Goal: Feedback & Contribution: Contribute content

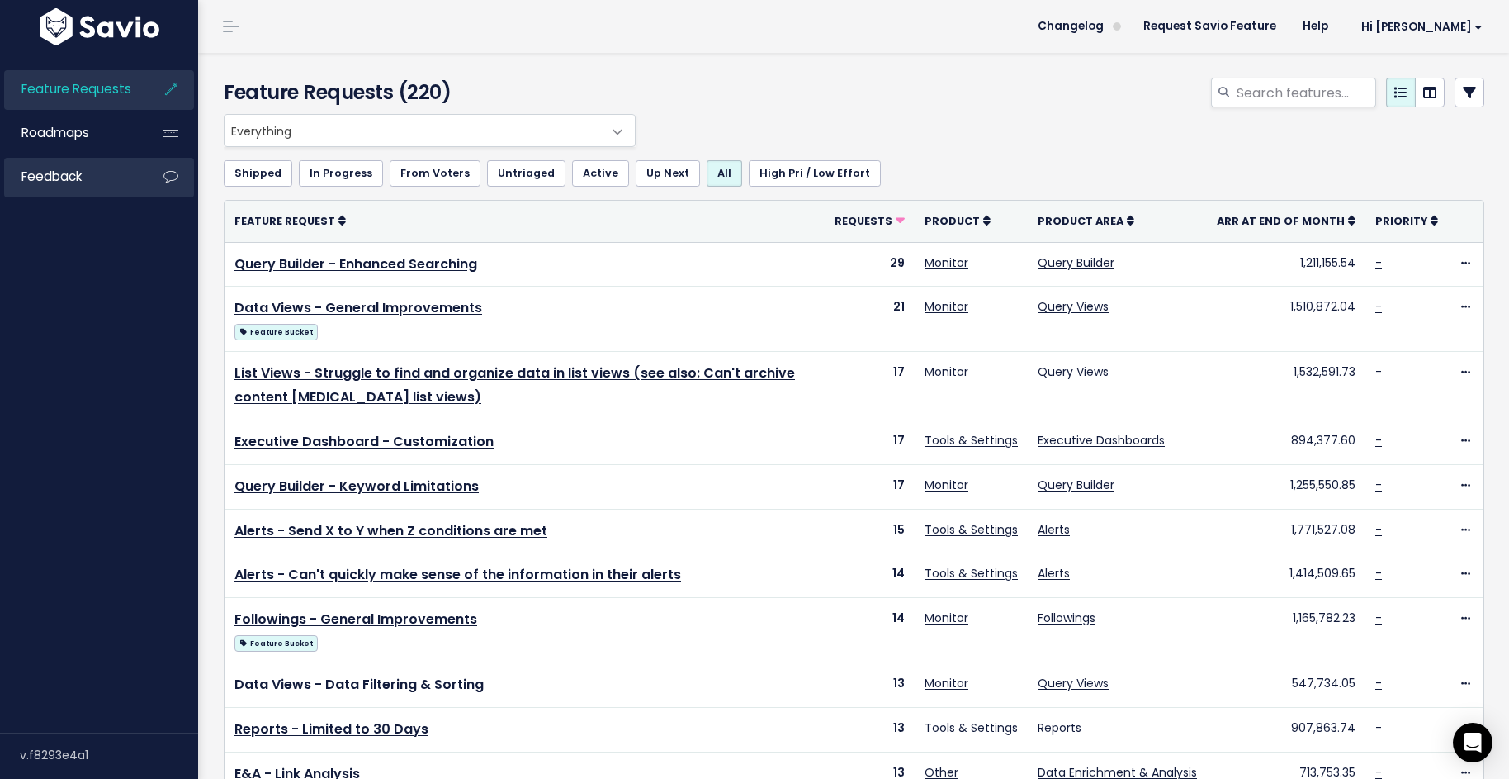
click at [160, 173] on icon at bounding box center [171, 177] width 30 height 38
click at [81, 192] on link "Feedback" at bounding box center [70, 177] width 133 height 38
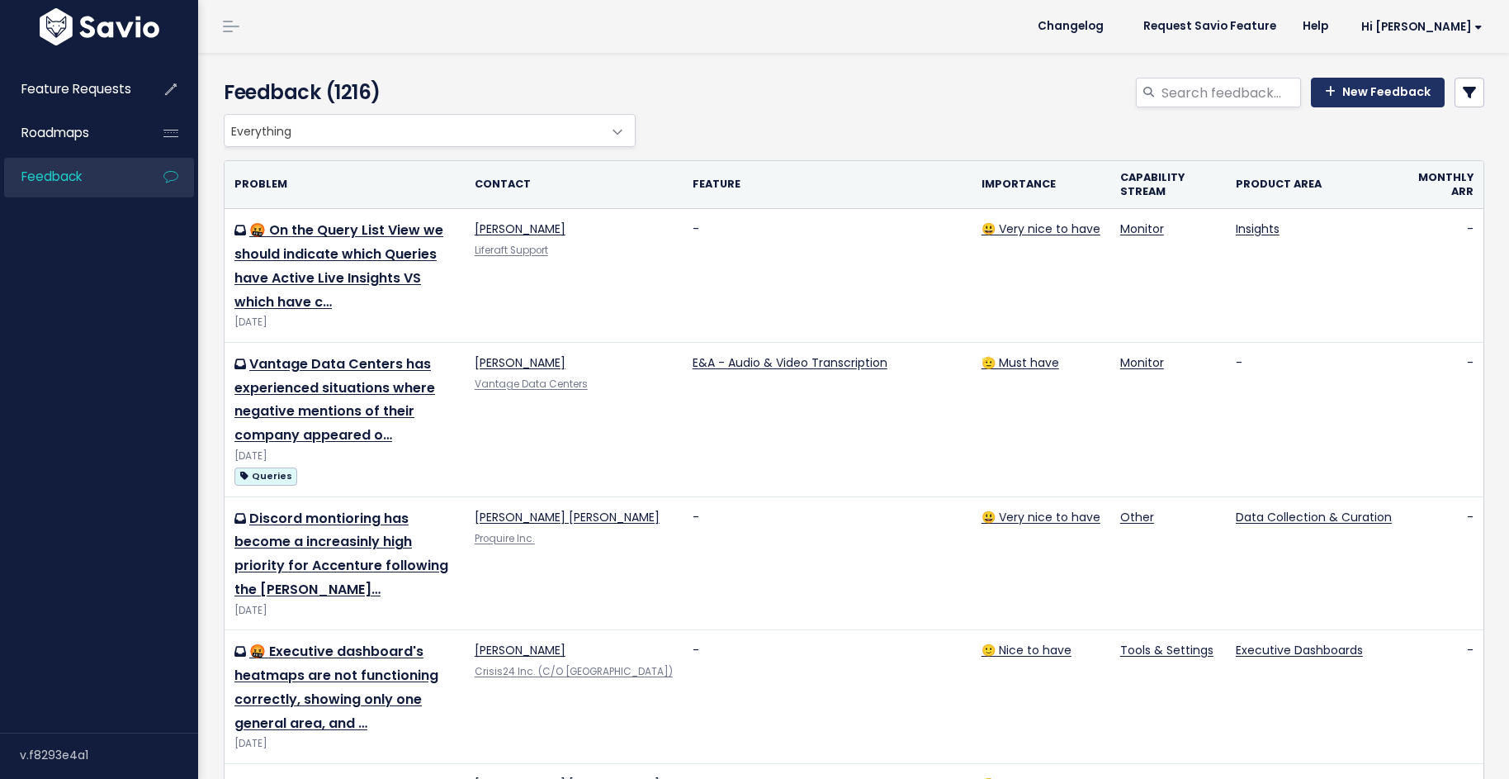
click at [1342, 95] on link "New Feedback" at bounding box center [1378, 93] width 134 height 30
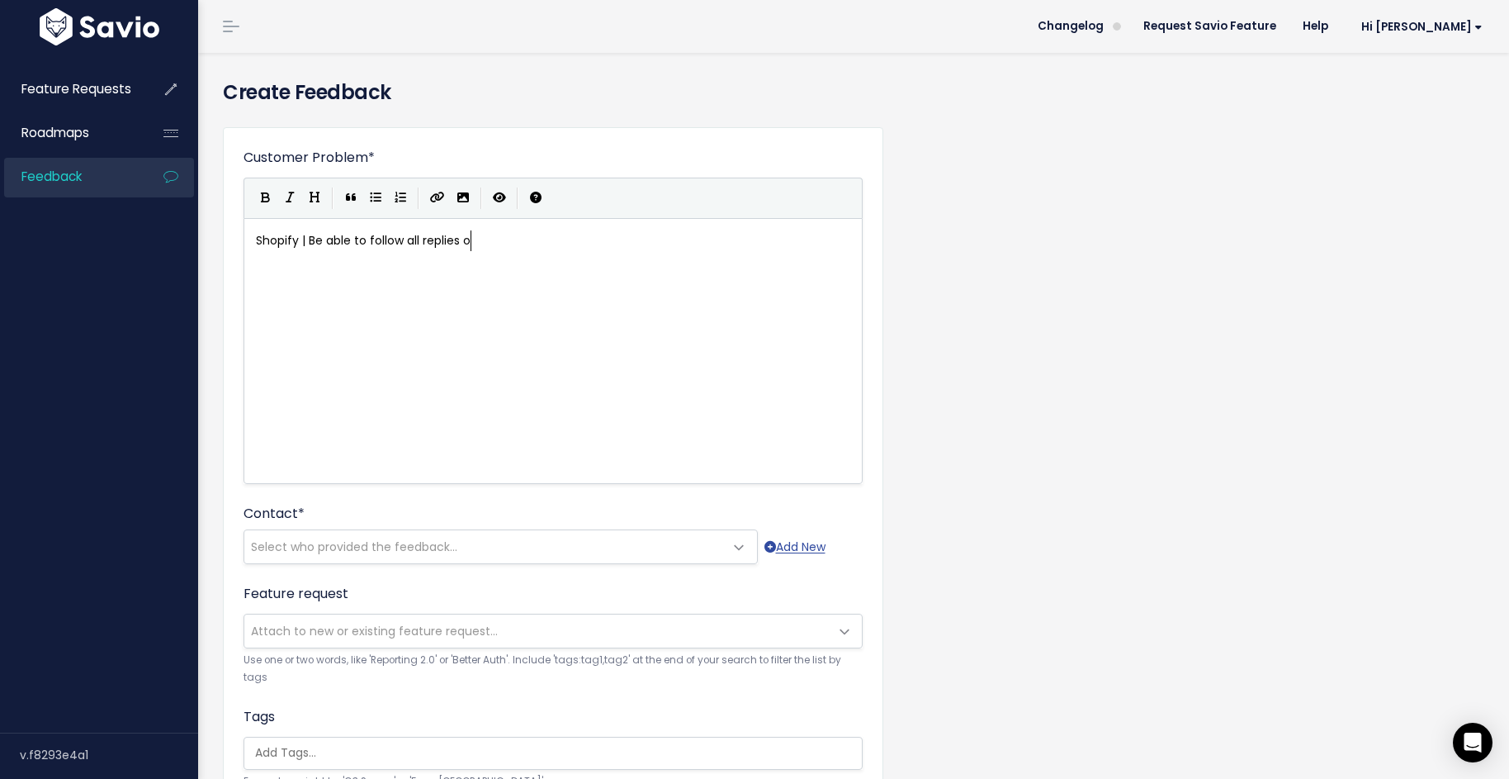
scroll to position [6, 220]
type textarea "Shopify | Be able to follow all replies of a post"
type textarea "Shopify for"
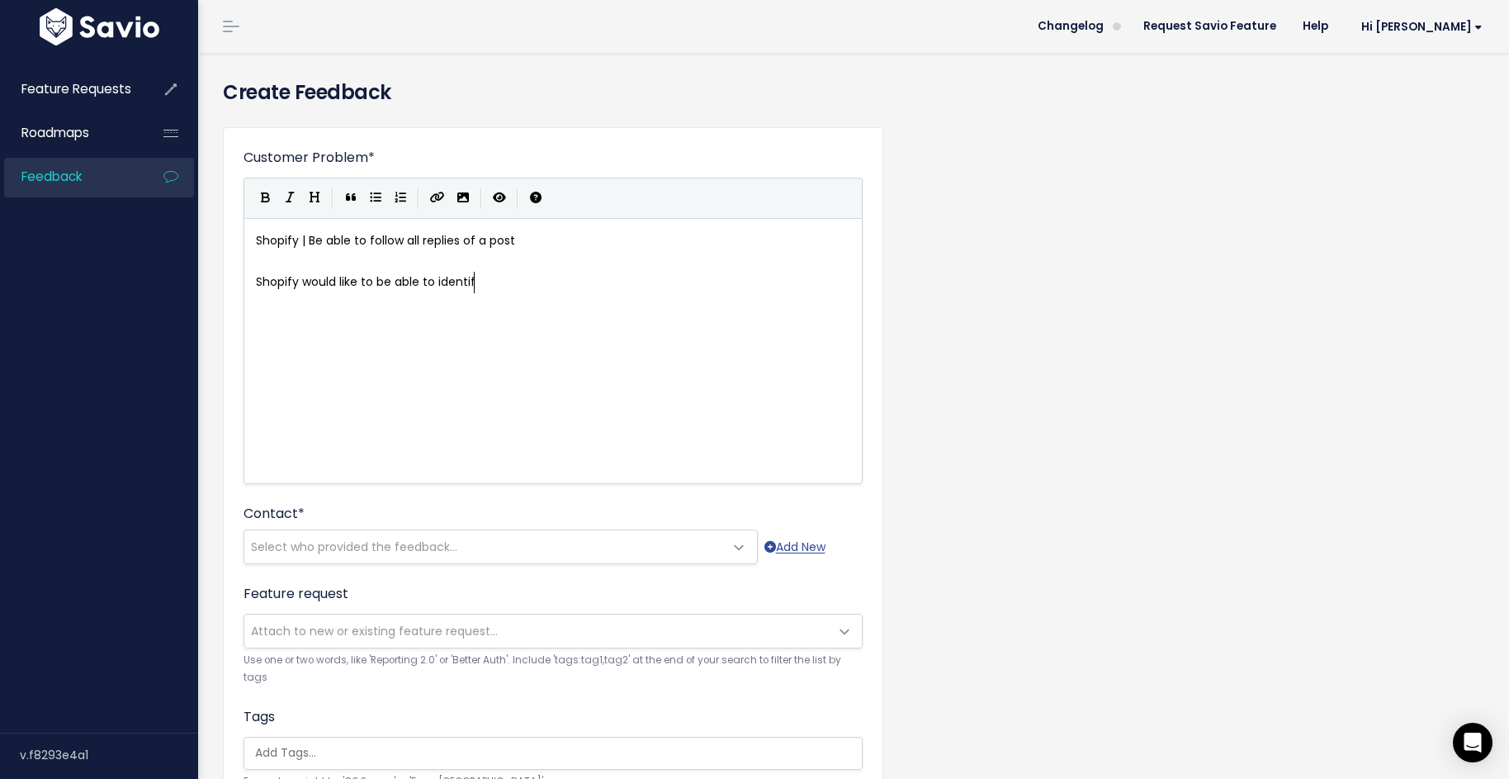
type textarea "would like to be able to identify"
type textarea "select a post that they"
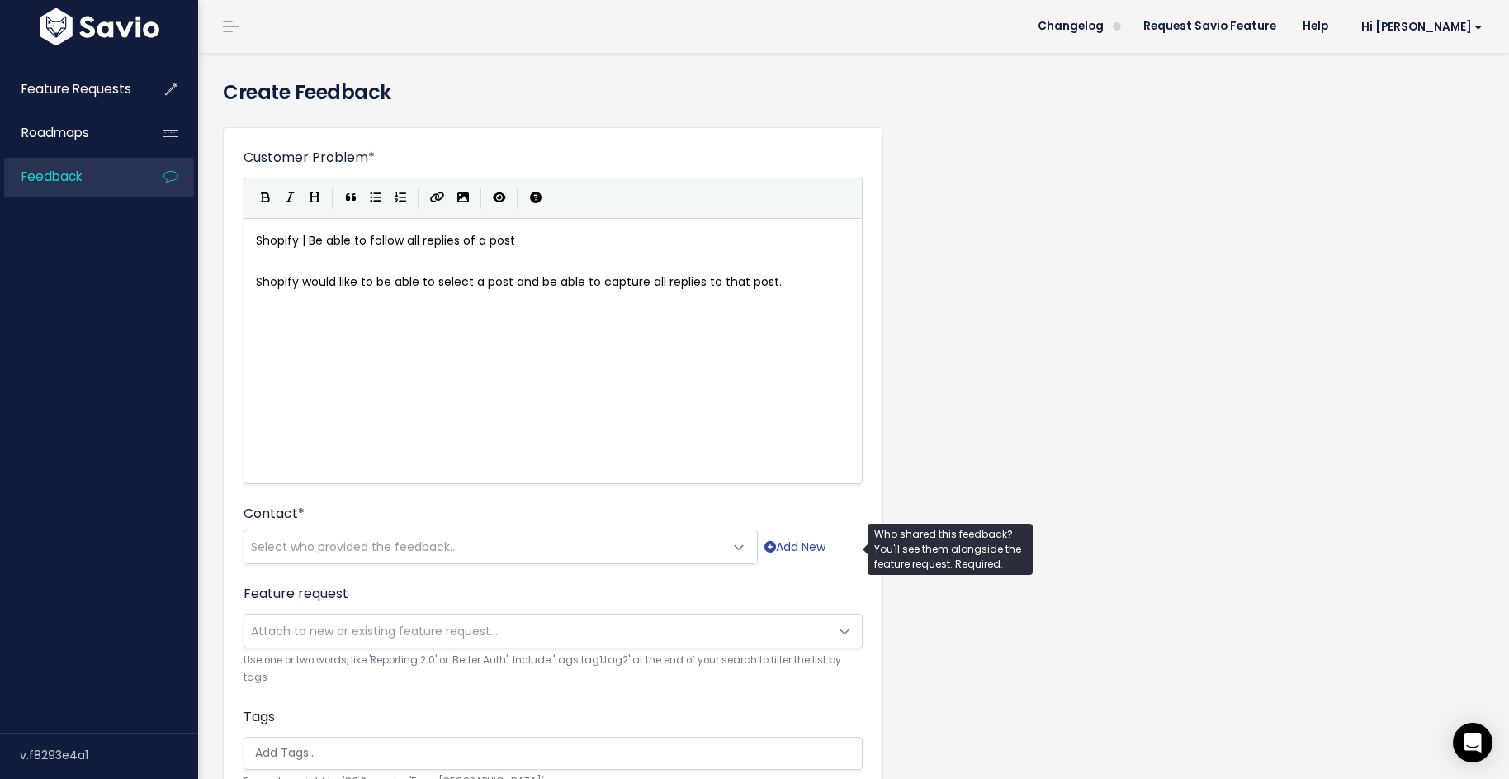
type textarea "and be able to capture all replies to that post."
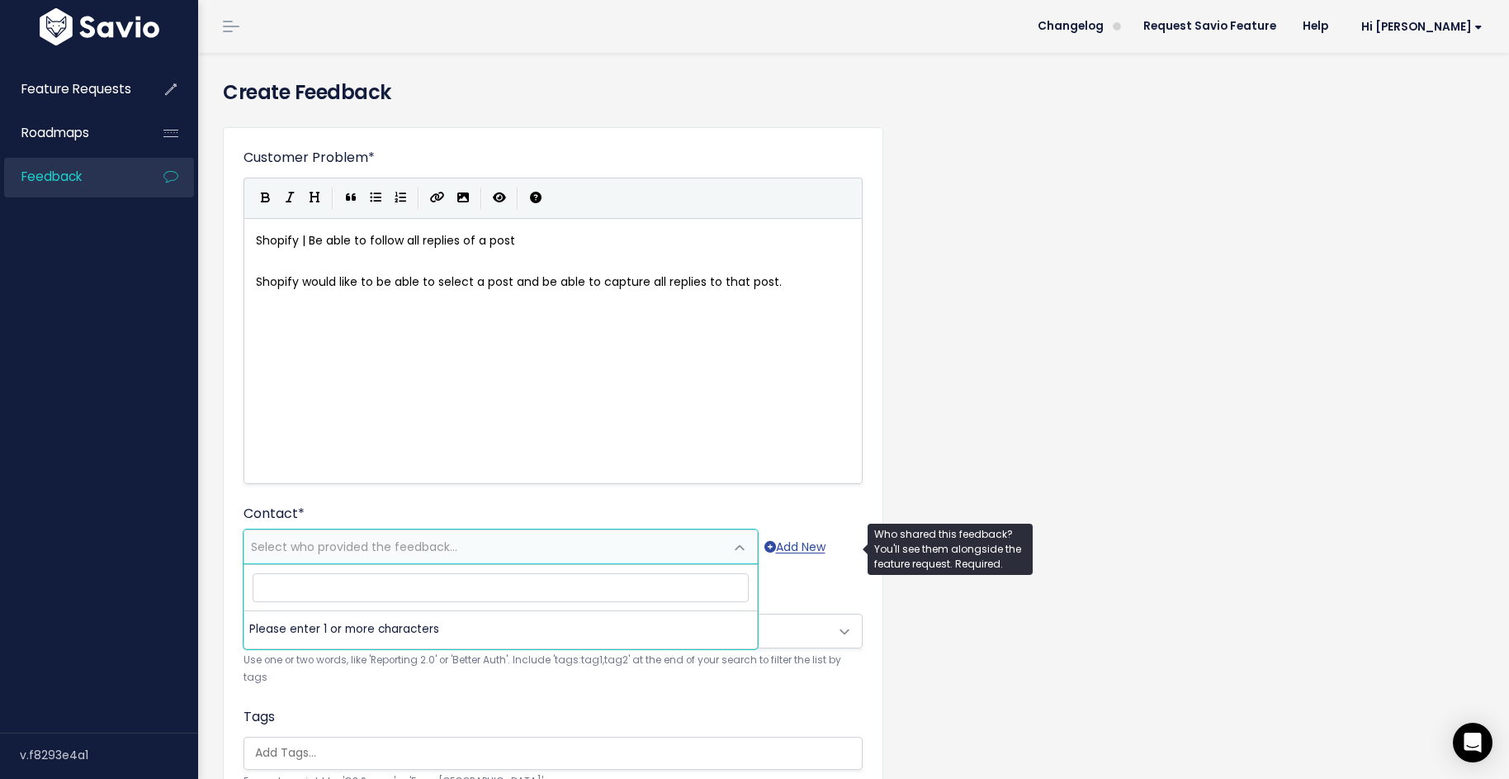
click at [665, 550] on span "Select who provided the feedback..." at bounding box center [484, 546] width 480 height 33
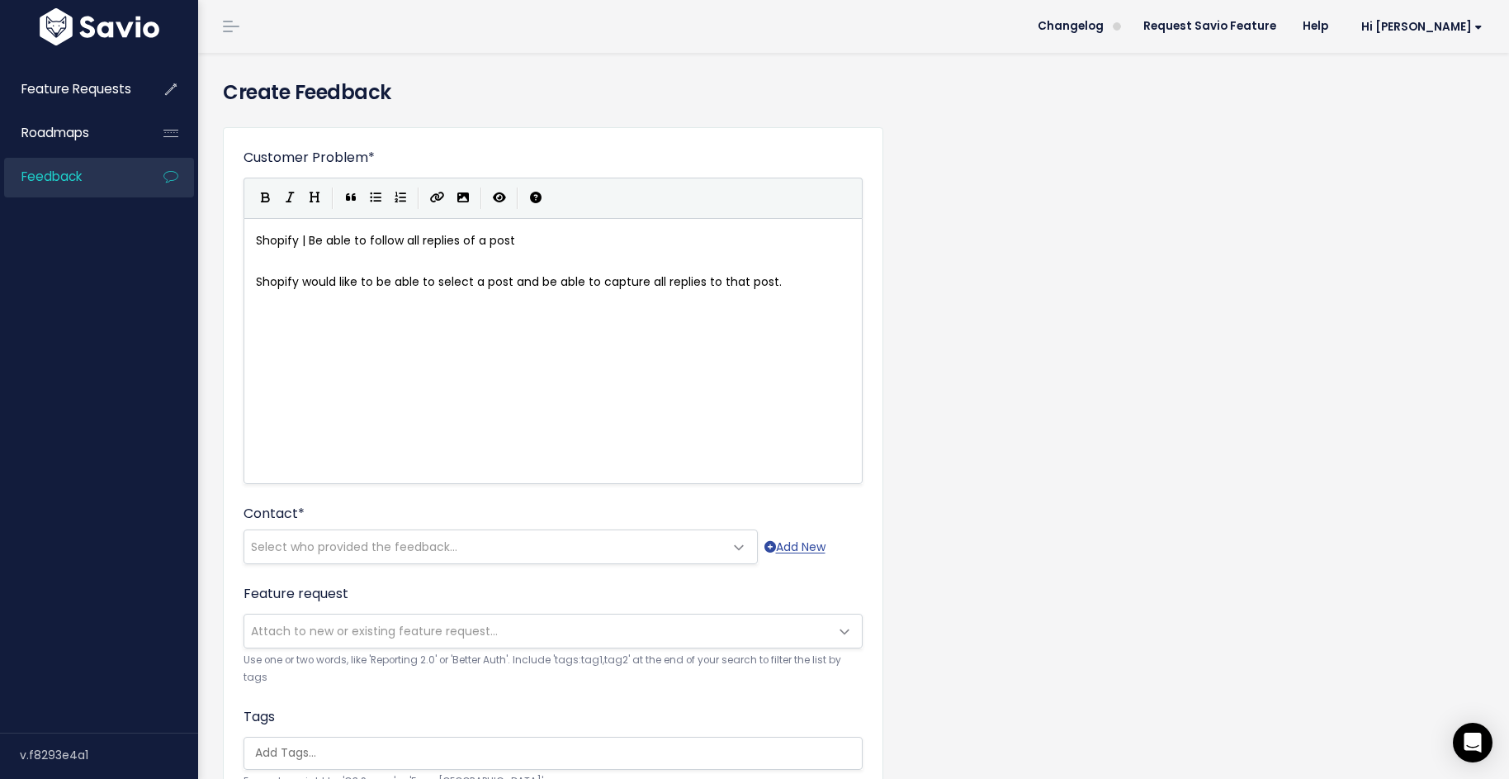
click at [554, 326] on div "xxxxxxxxxx Shopify | Be able to follow all replies of a post ​ Shopify would li…" at bounding box center [574, 371] width 642 height 289
type textarea "Gong call link"
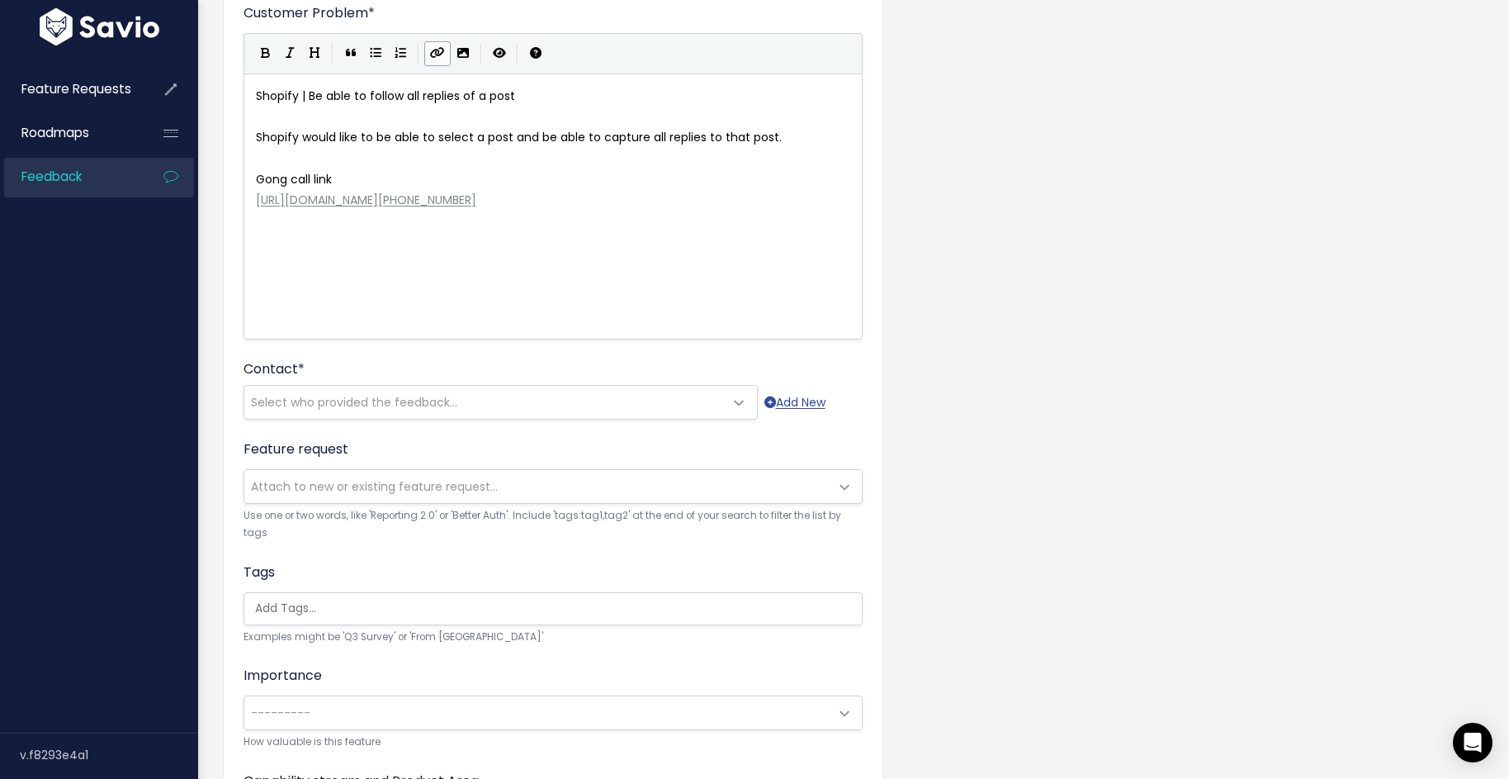
scroll to position [152, 0]
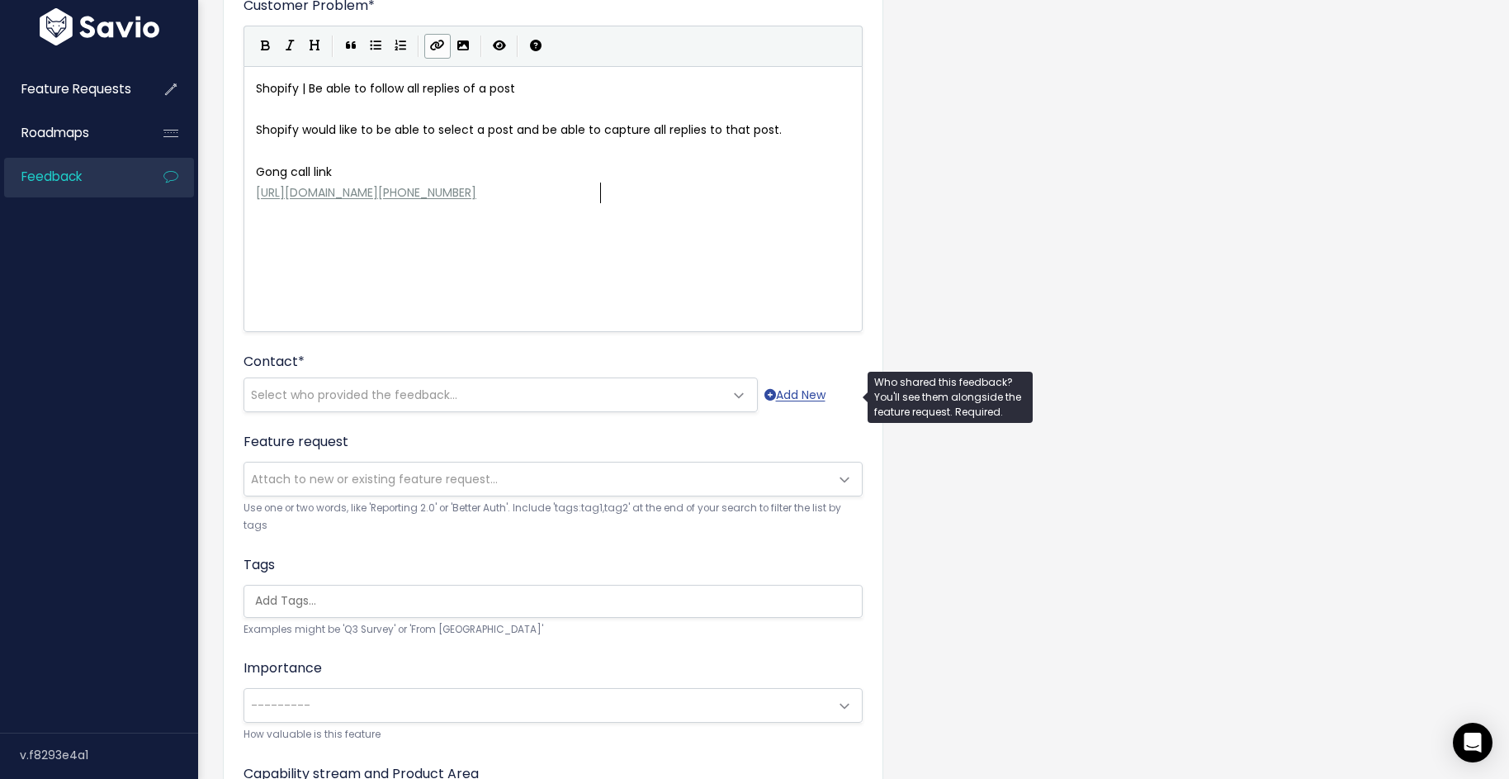
click at [487, 398] on span "Select who provided the feedback..." at bounding box center [484, 394] width 480 height 33
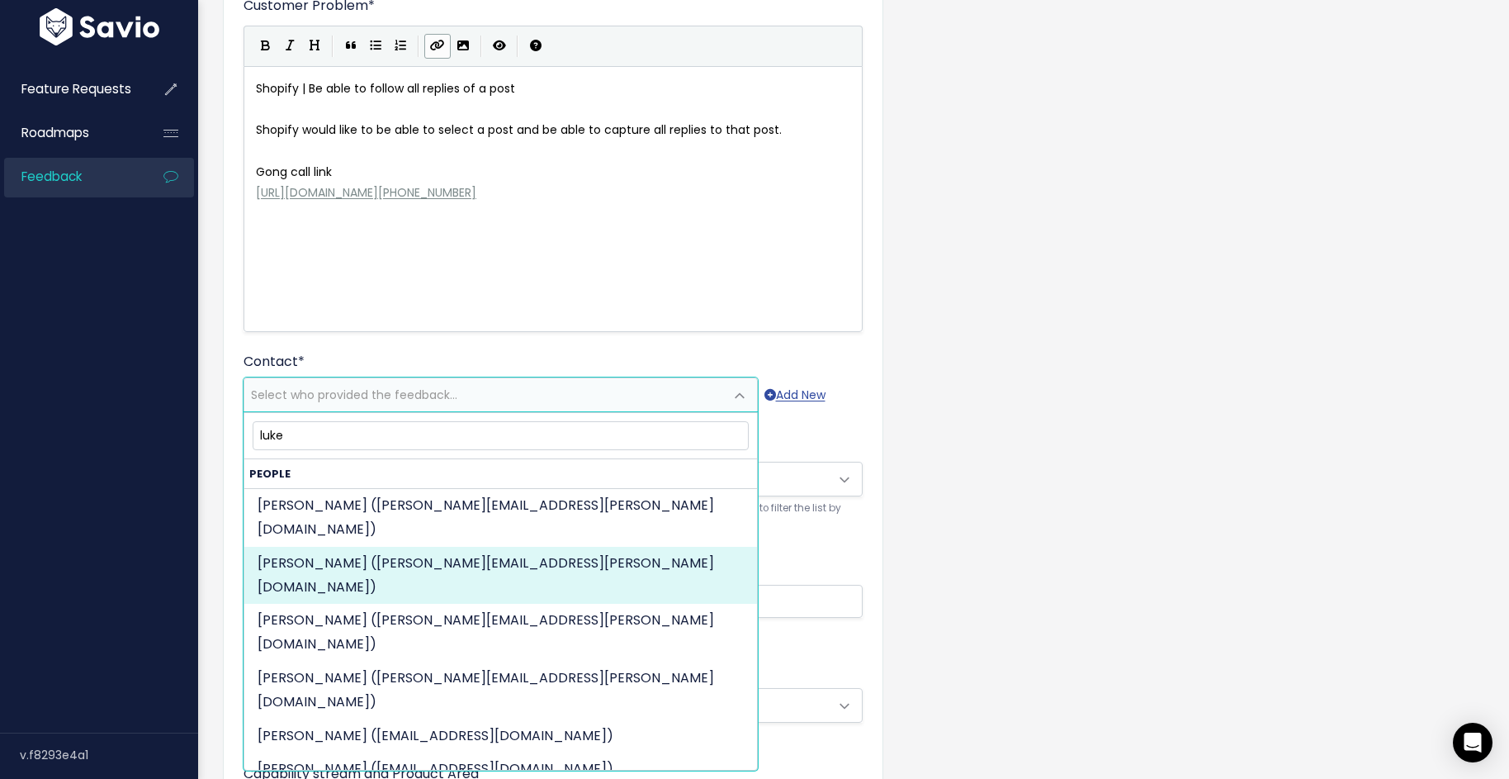
type input "luke"
select select "88708393"
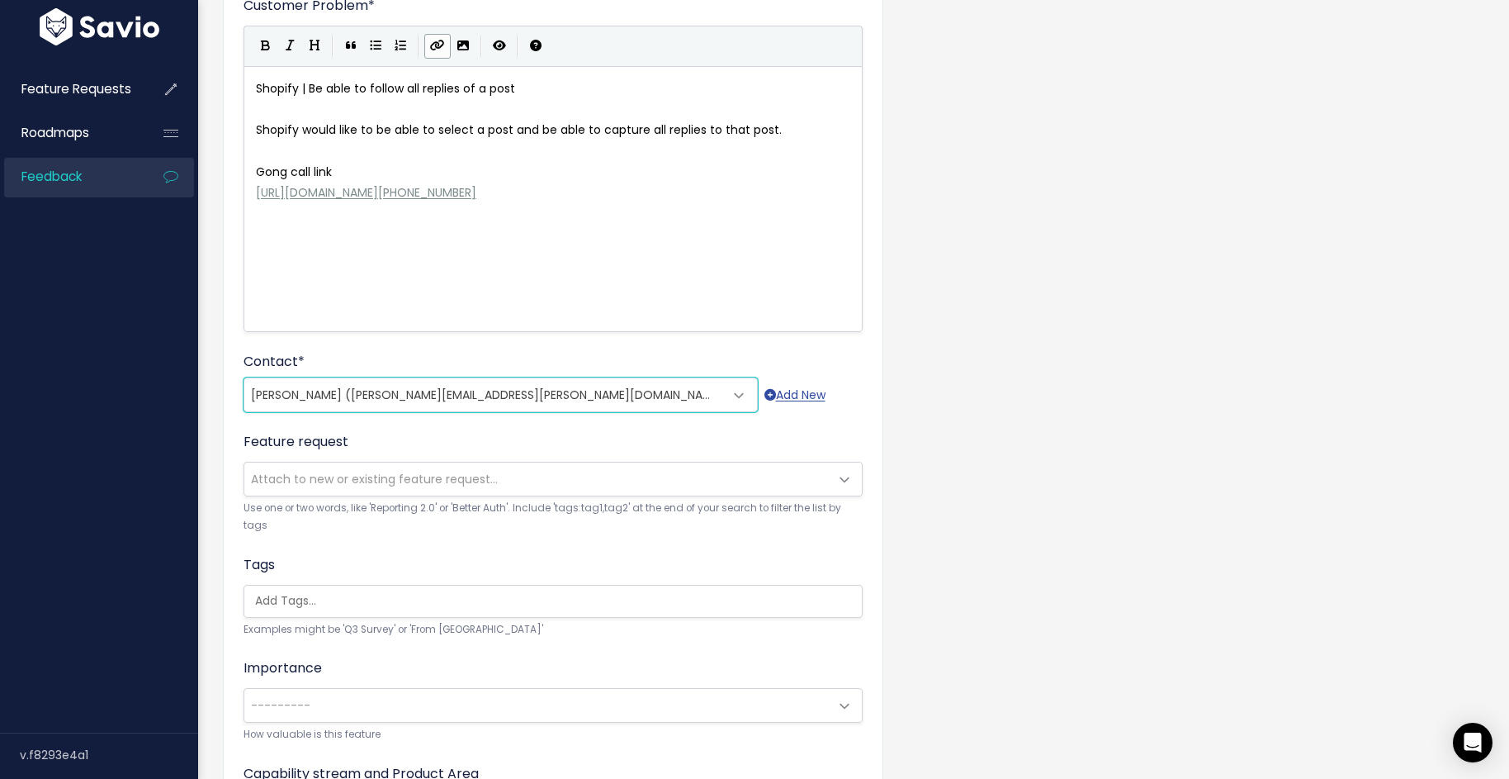
scroll to position [357, 0]
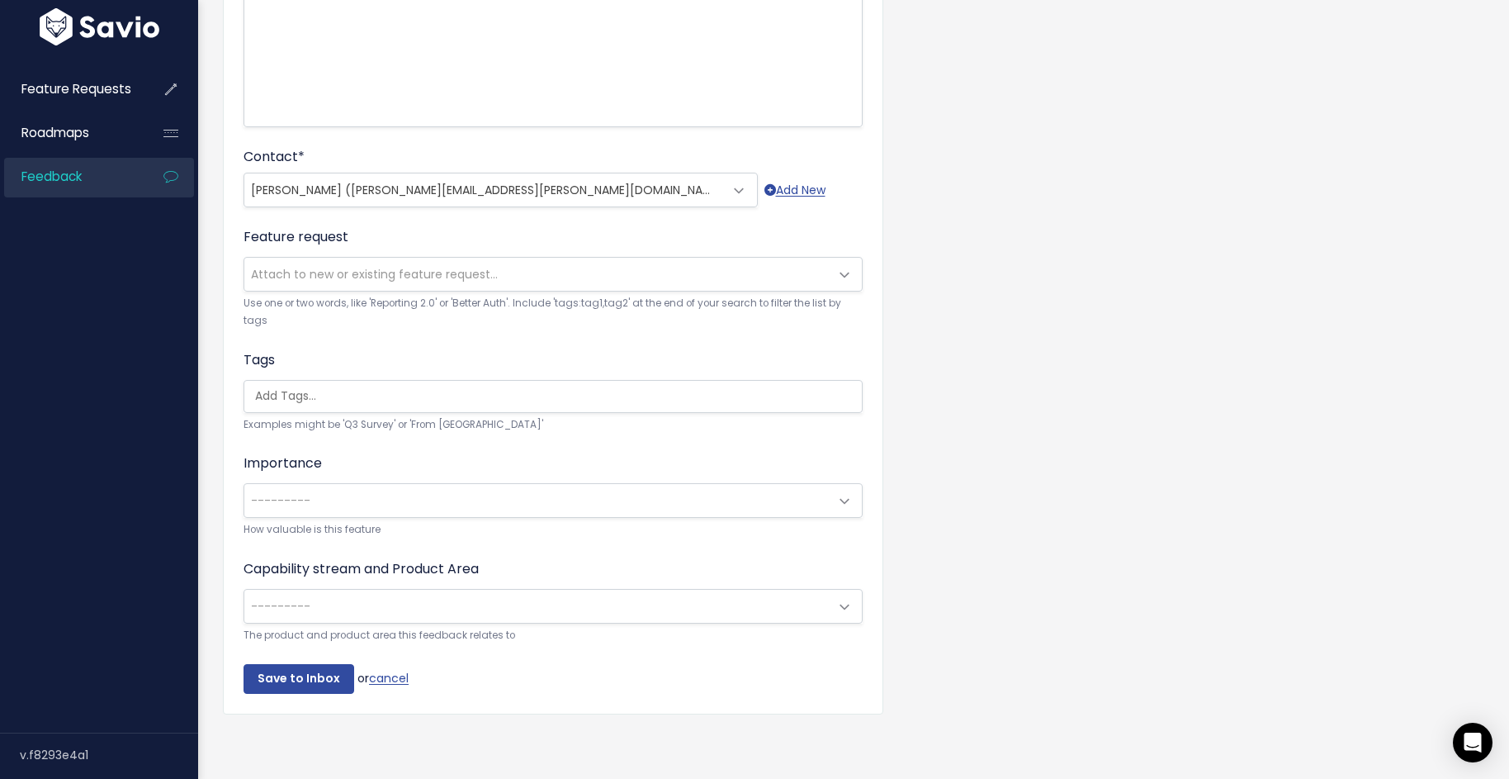
click at [524, 519] on div "Importance --------- 🙂 Nice to have 😃 Very nice to have 🫡 Must have ‼️ Deal bre…" at bounding box center [553, 495] width 619 height 85
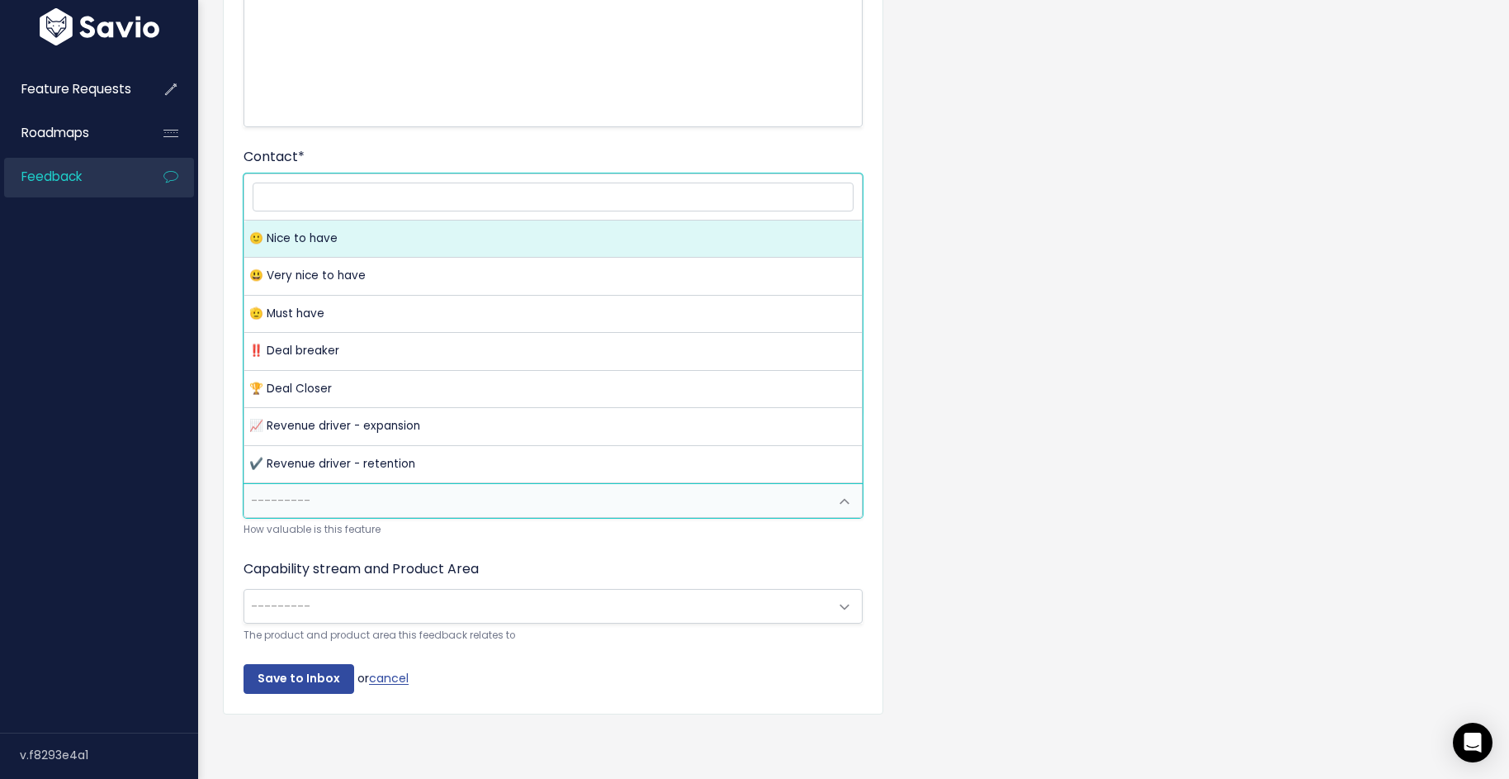
click at [473, 497] on span "---------" at bounding box center [536, 500] width 585 height 33
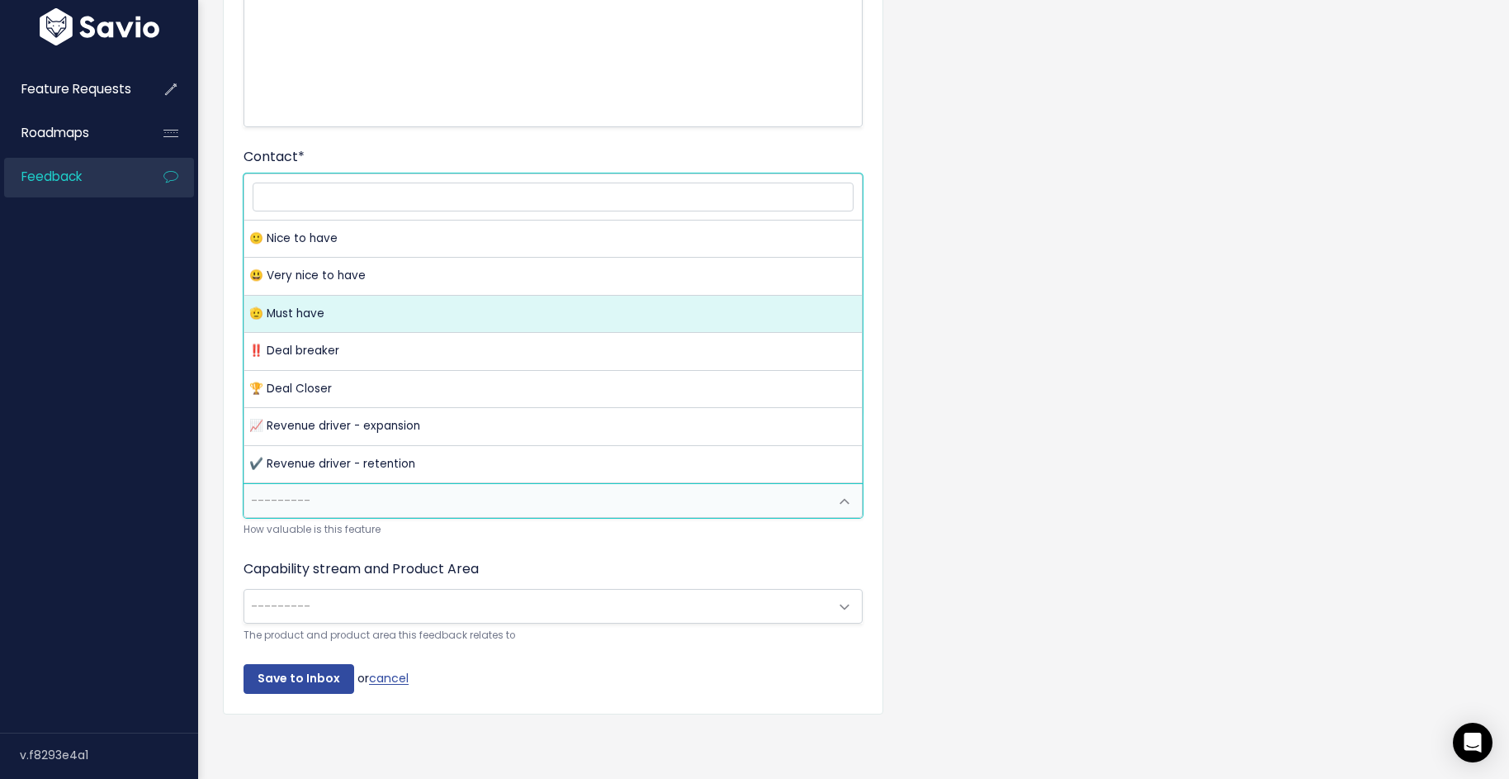
select select "MUST_HAVE"
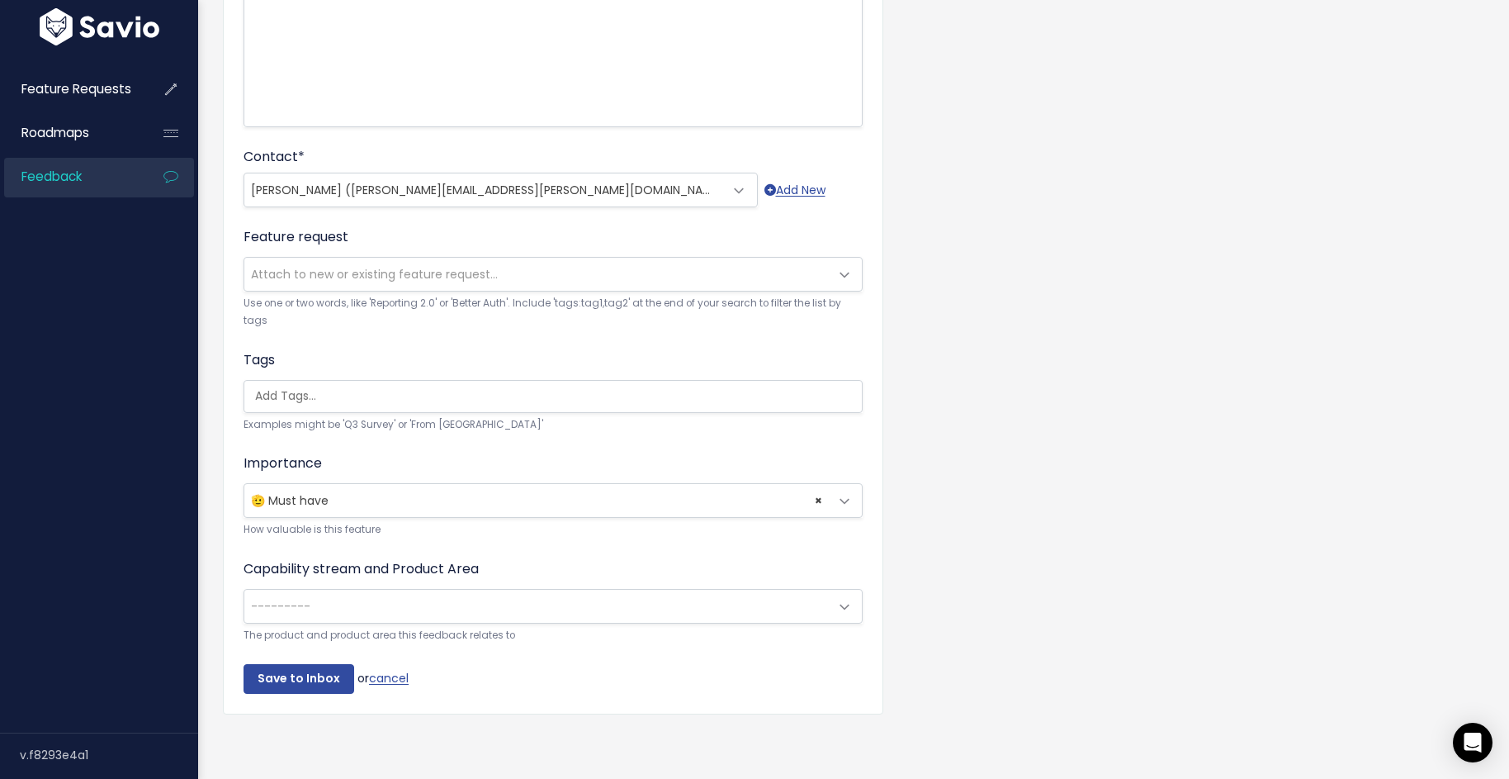
click at [424, 610] on span "---------" at bounding box center [536, 606] width 585 height 33
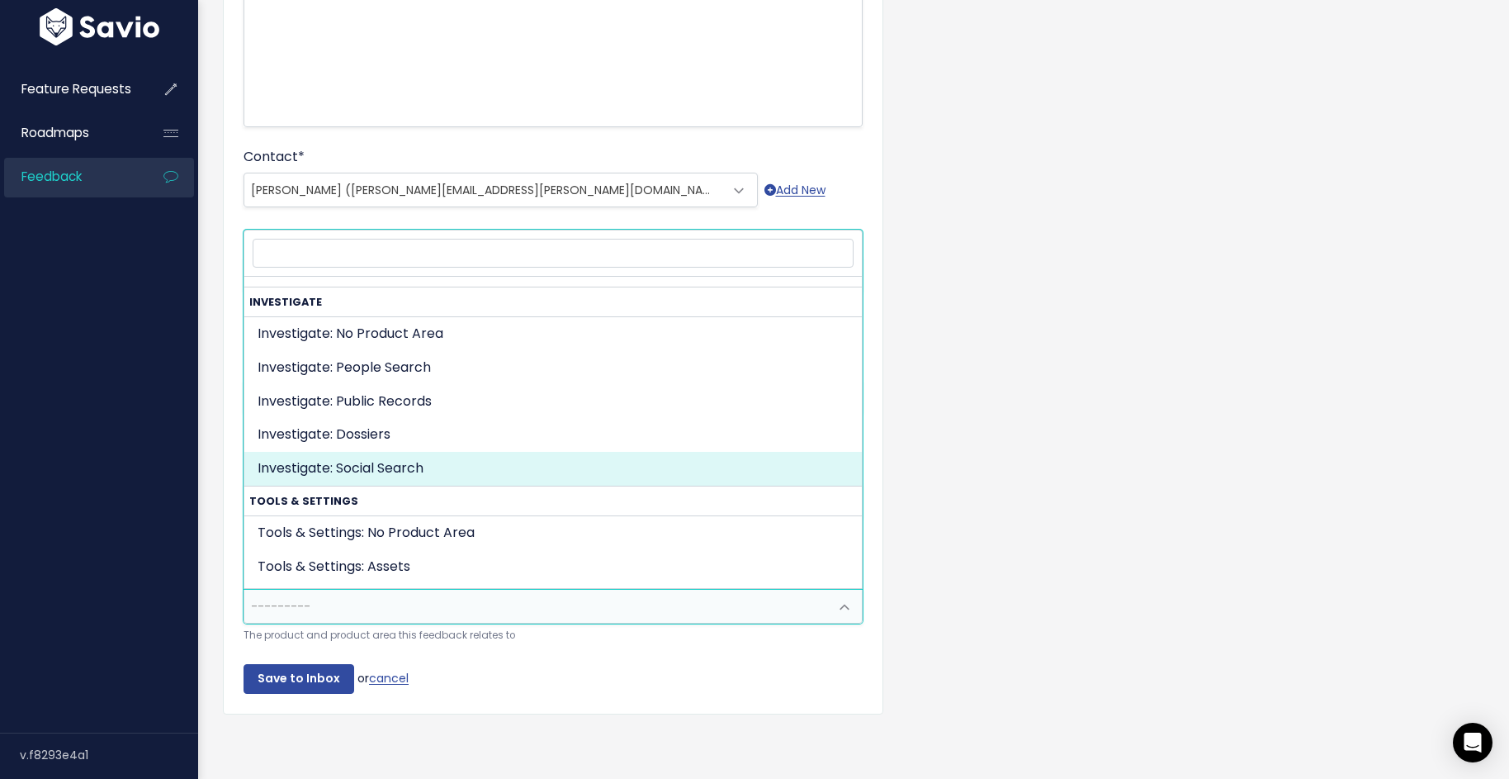
scroll to position [784, 0]
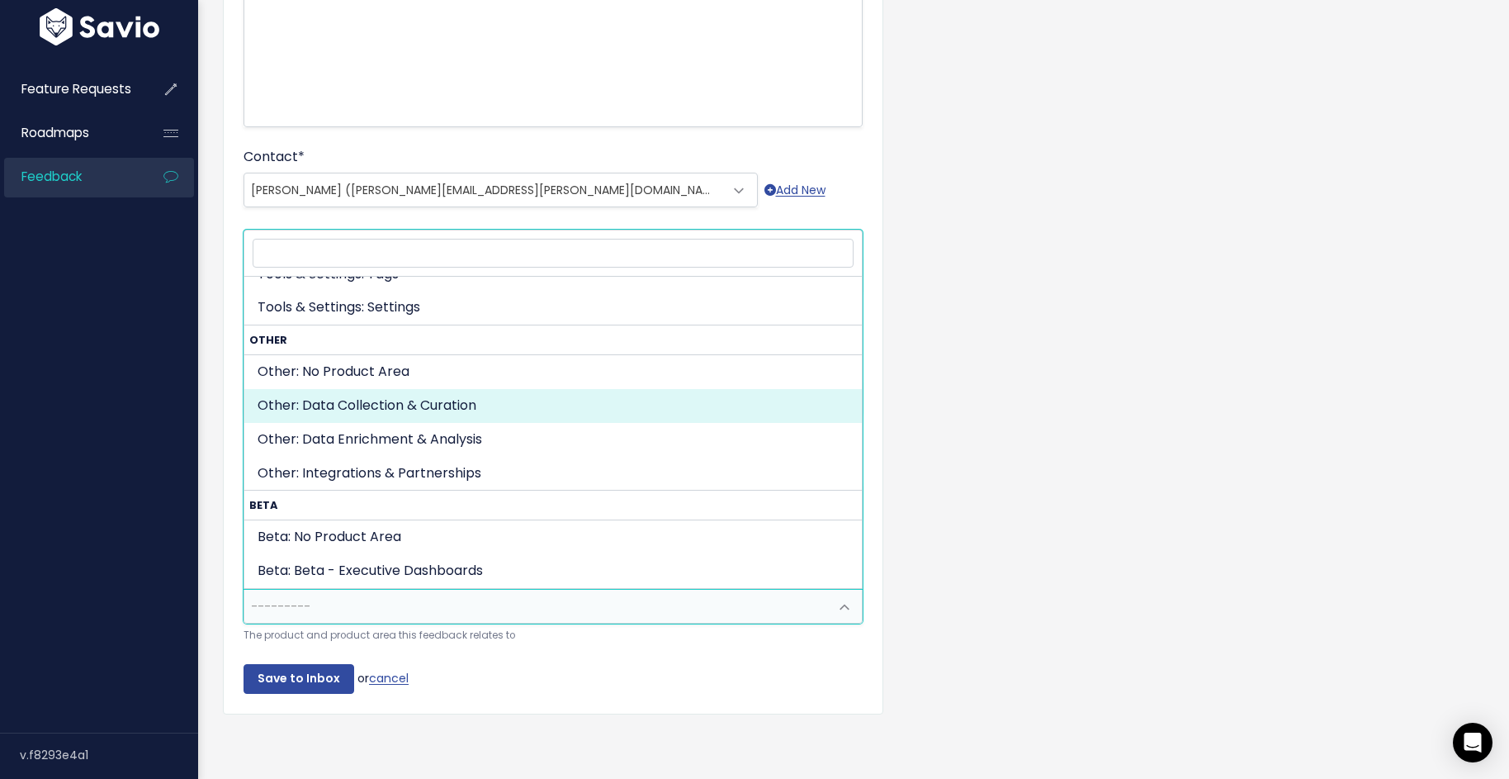
select select "OTHER:DATA_COLLECTION_CURATION"
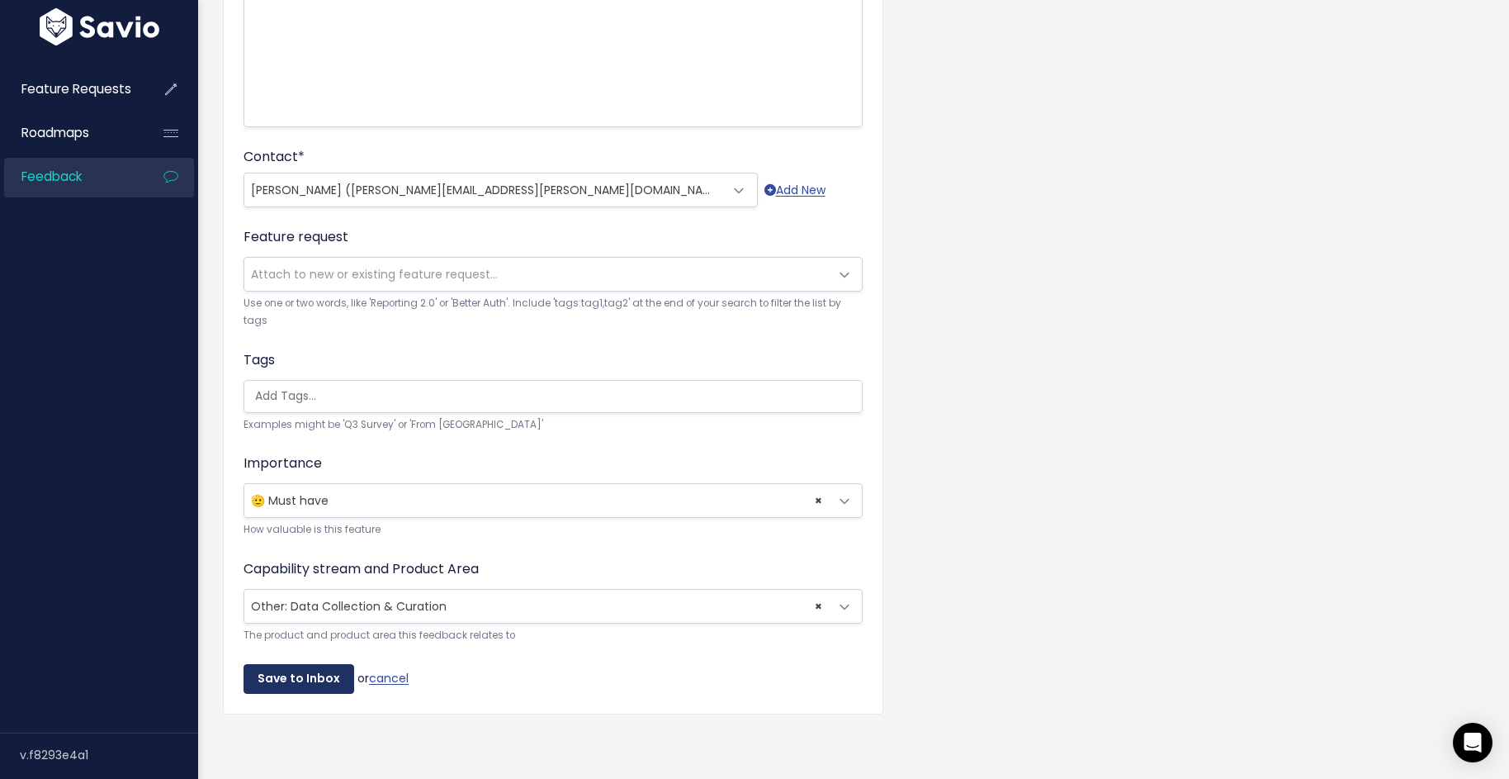
click at [328, 675] on input "Save to Inbox" at bounding box center [299, 679] width 111 height 30
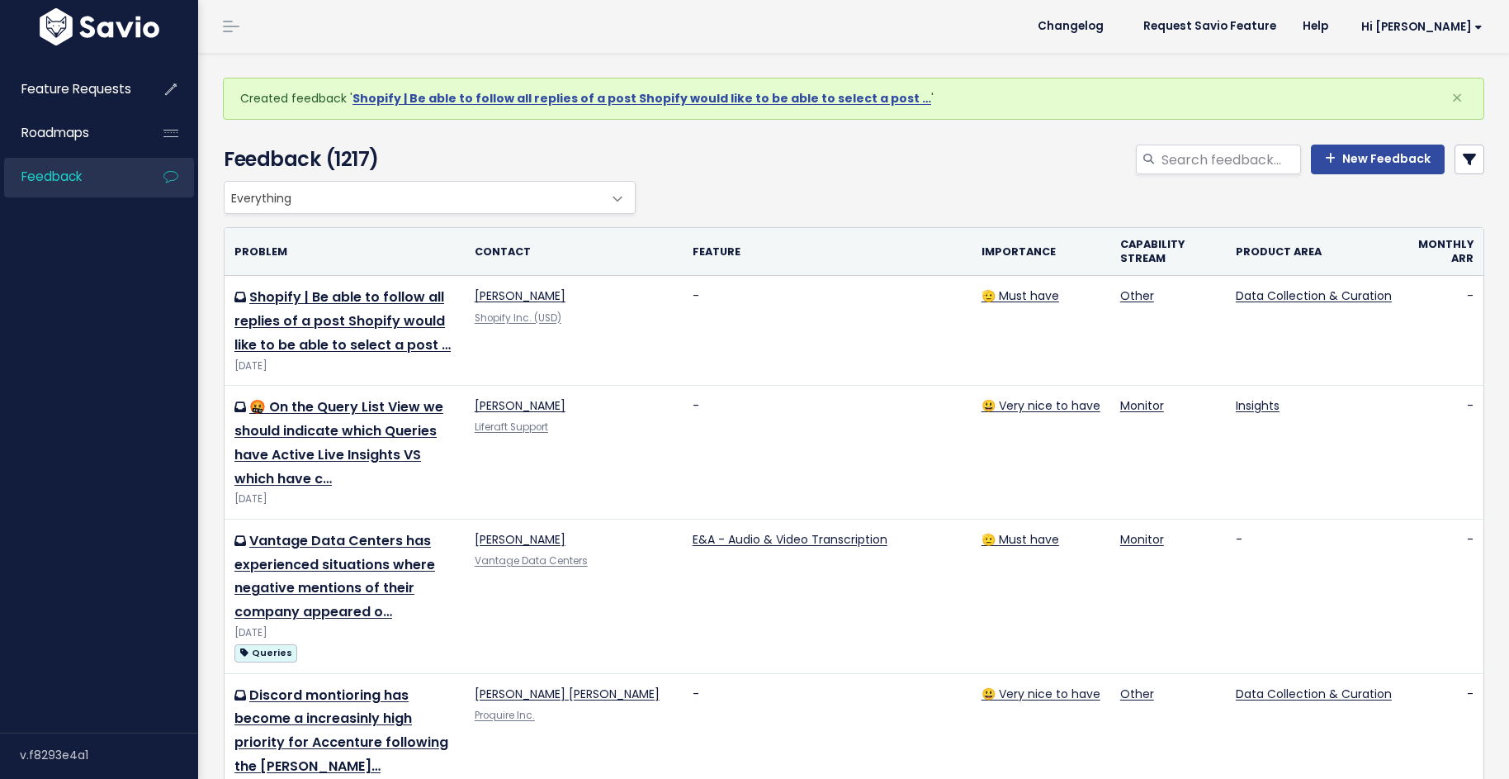
click at [1404, 175] on div "New Feedback" at bounding box center [1069, 162] width 858 height 36
click at [1366, 162] on link "New Feedback" at bounding box center [1378, 159] width 134 height 30
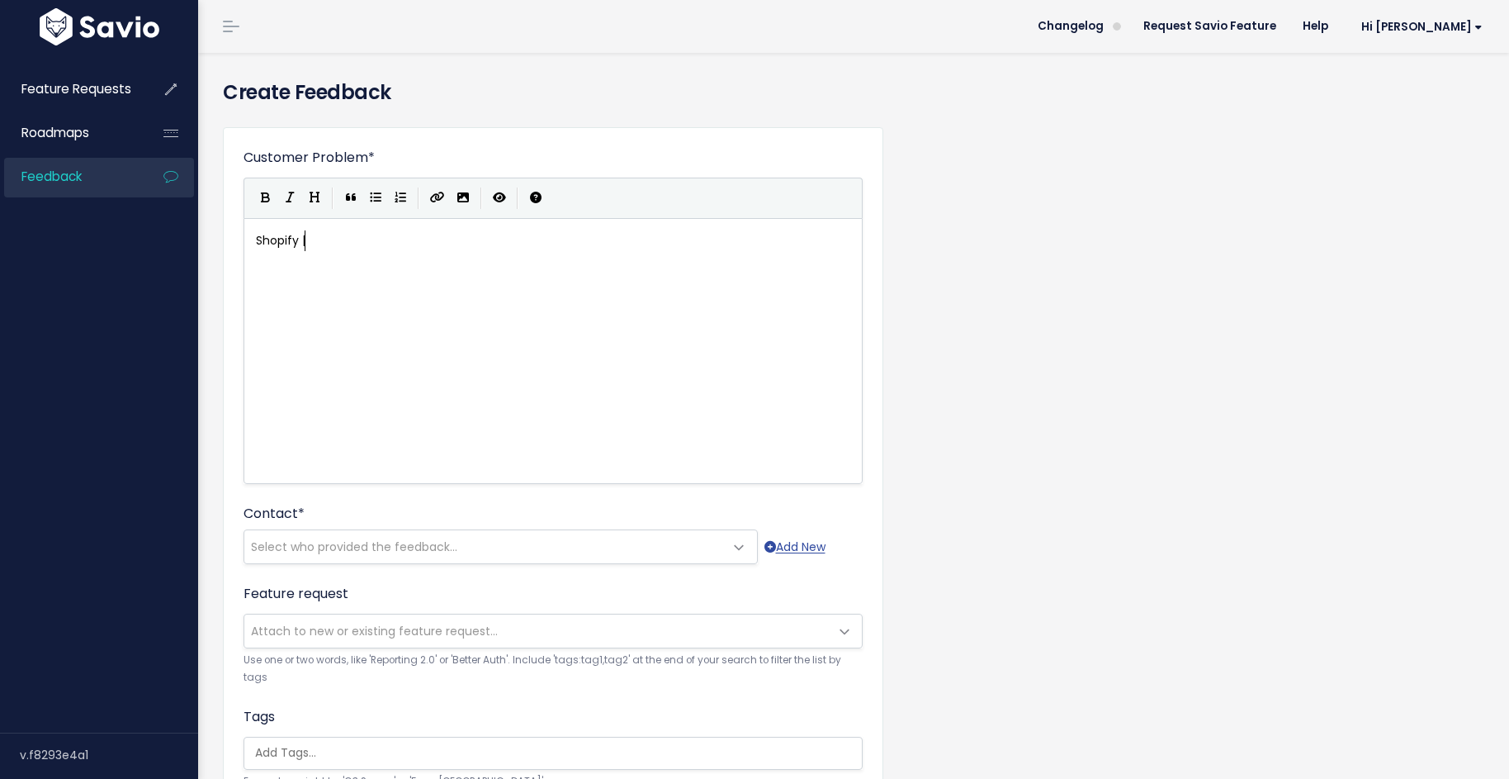
scroll to position [6, 52]
type textarea "Shopify | Post Threat"
type textarea "ding"
type textarea "Shopify"
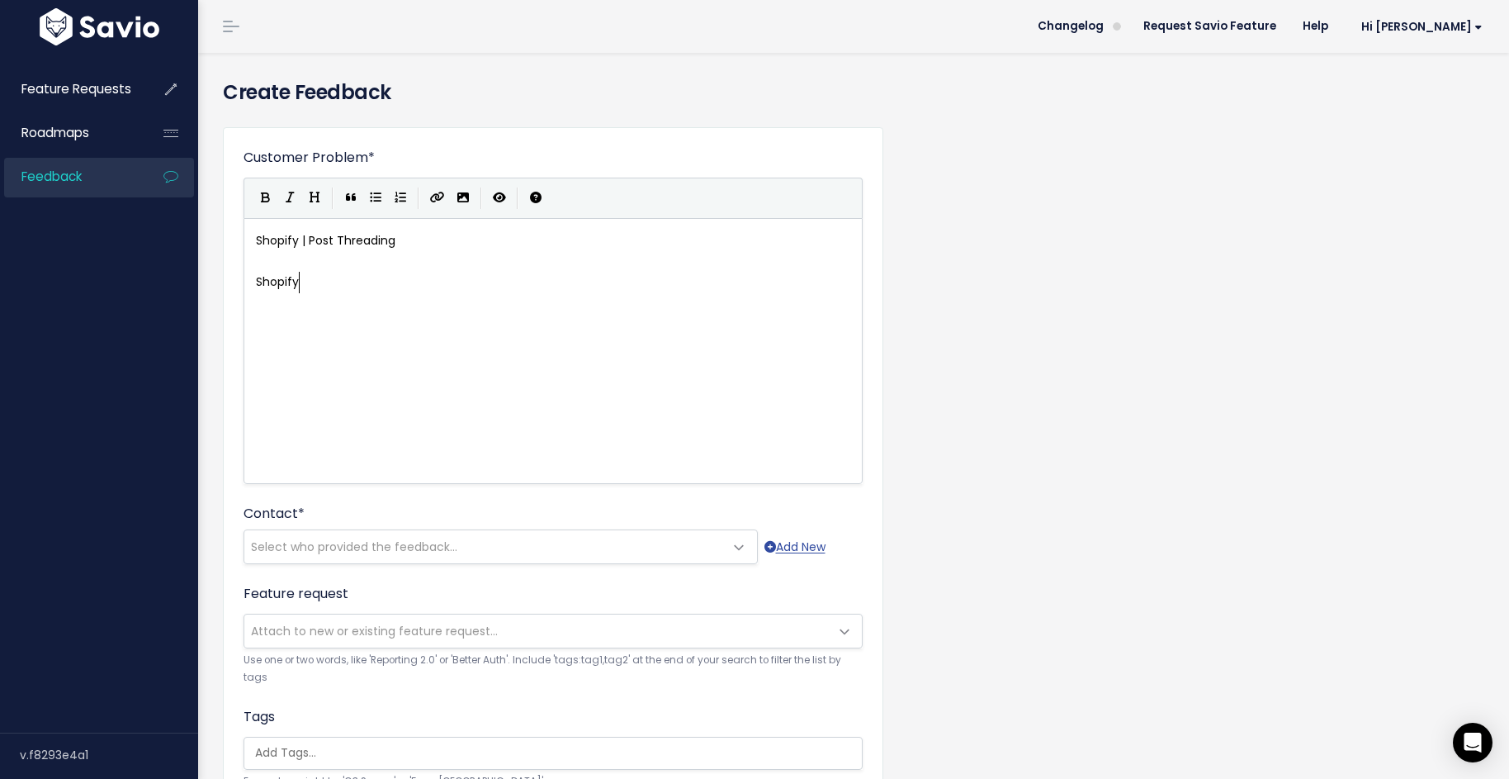
scroll to position [6, 45]
type textarea "'s main pi"
type textarea "riority for monitoring is on replies and the ability r"
type textarea "to review replies easily is not"
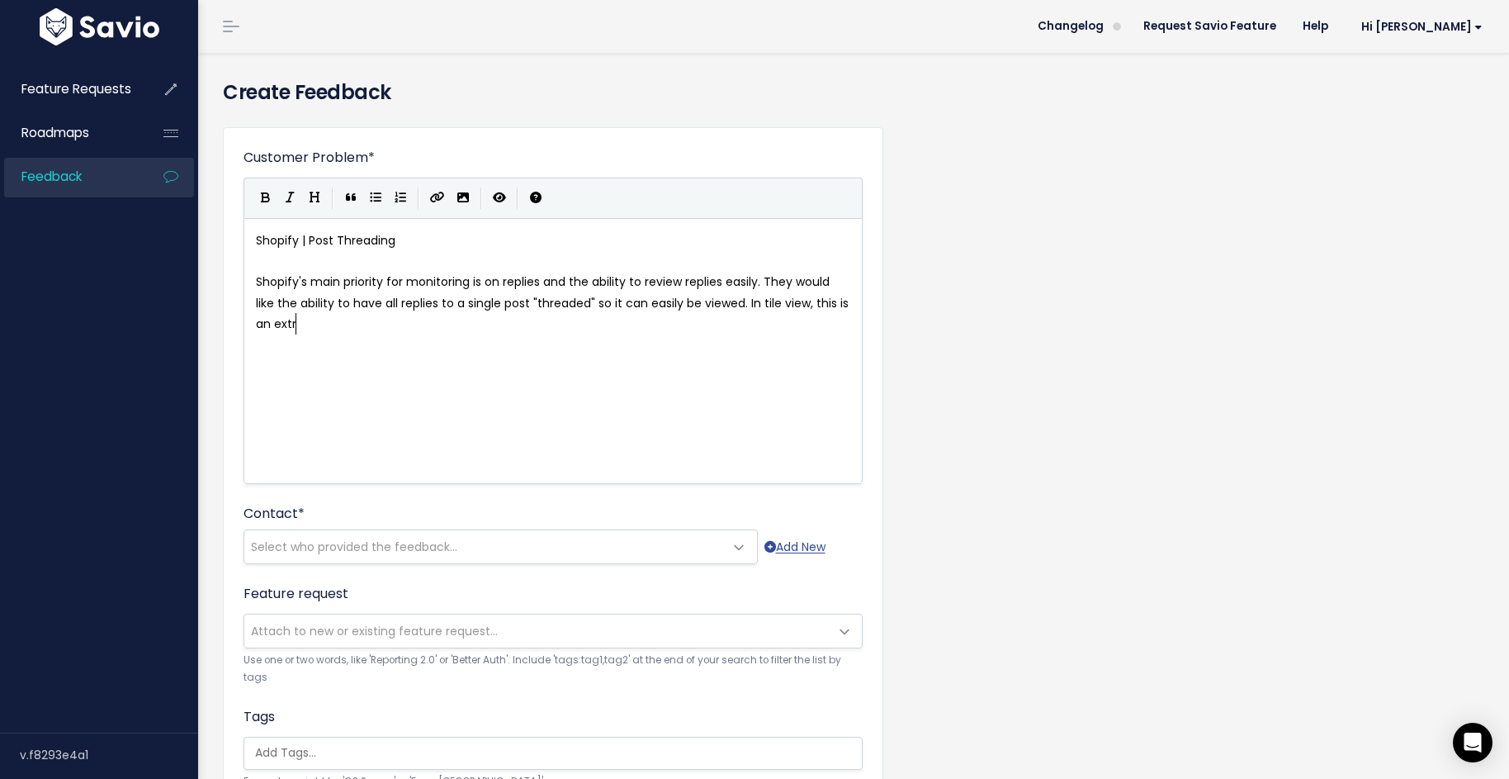
scroll to position [6, 713]
type textarea ". They would like the ability to have all replies to a single post "threaded" s…"
type textarea "view is not possible."
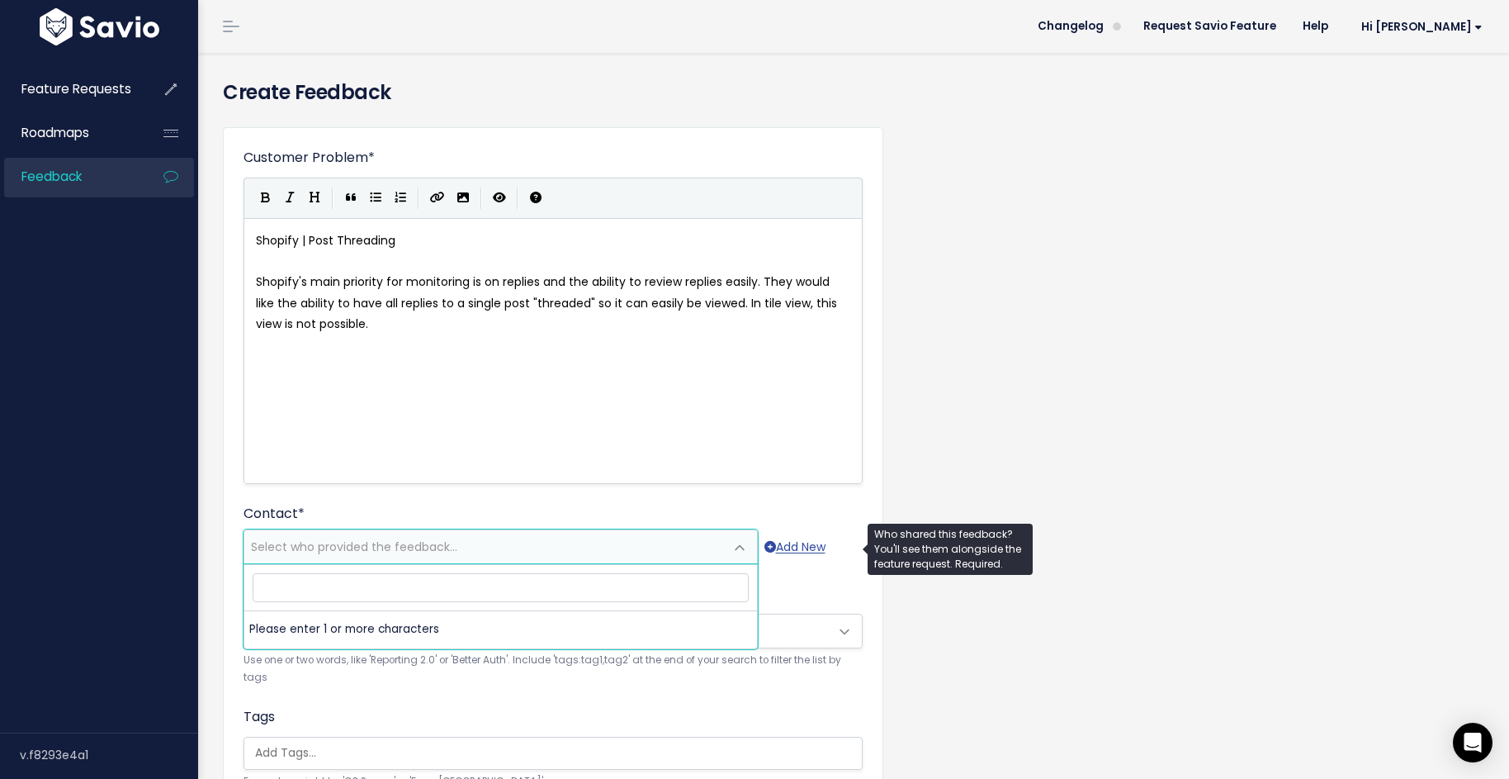
click at [494, 547] on span "Select who provided the feedback..." at bounding box center [484, 546] width 480 height 33
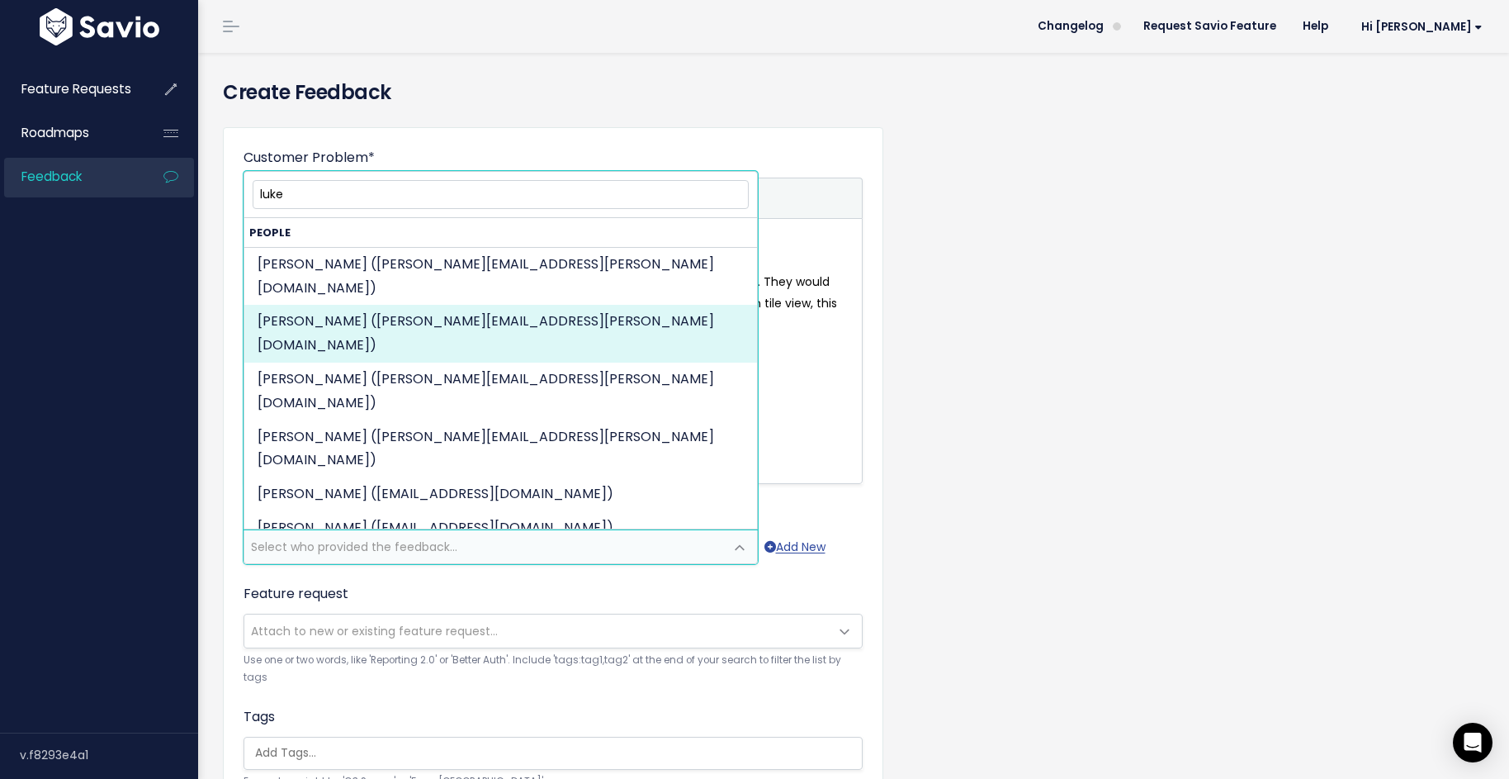
type input "luke"
select select "88708393"
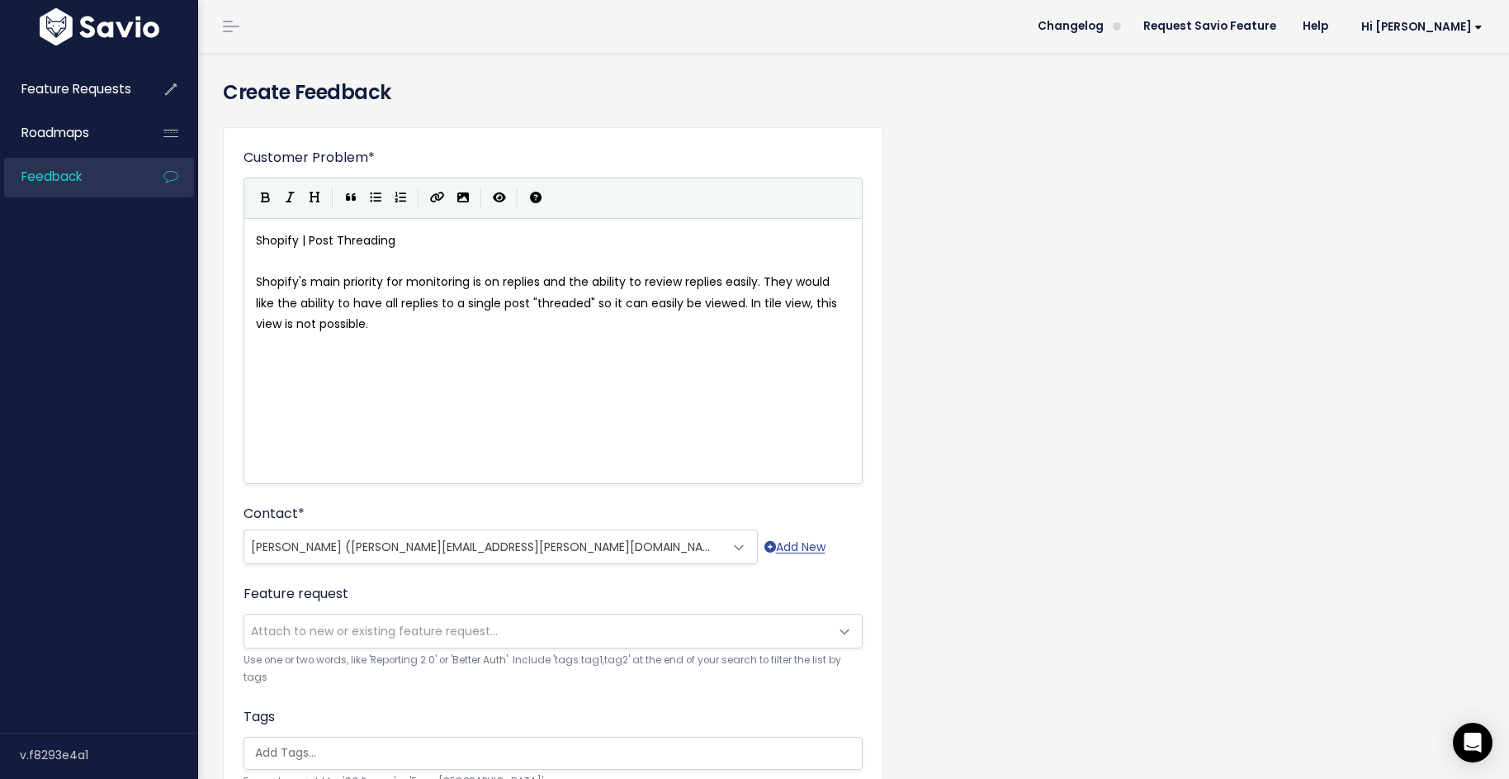
click at [432, 396] on div "xxxxxxxxxx Shopify | Post Threading ​ Shopify's main priority for monitoring is…" at bounding box center [574, 371] width 642 height 289
type textarea "GOng call li"
type textarea "ongcall link"
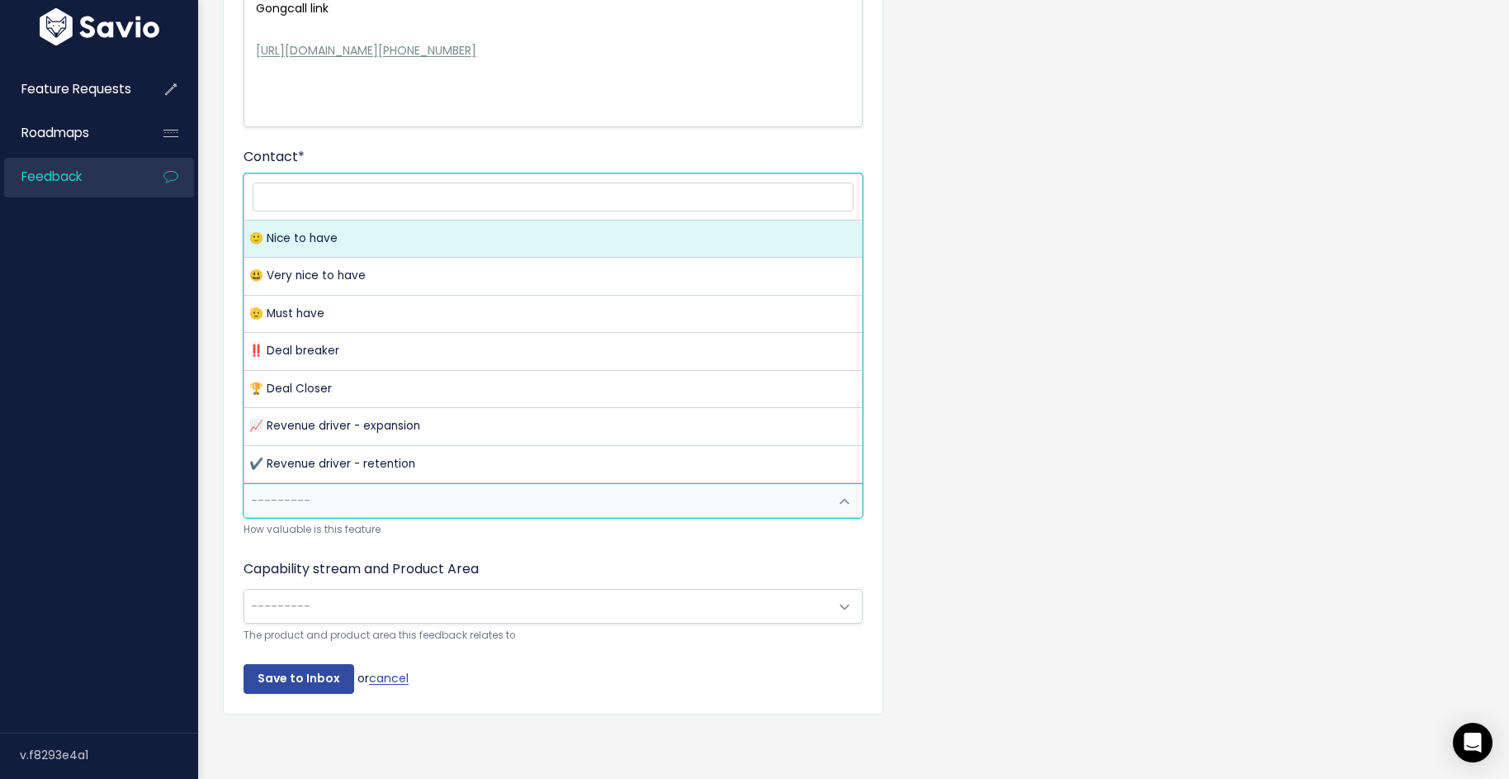
click at [423, 507] on span "---------" at bounding box center [536, 500] width 585 height 33
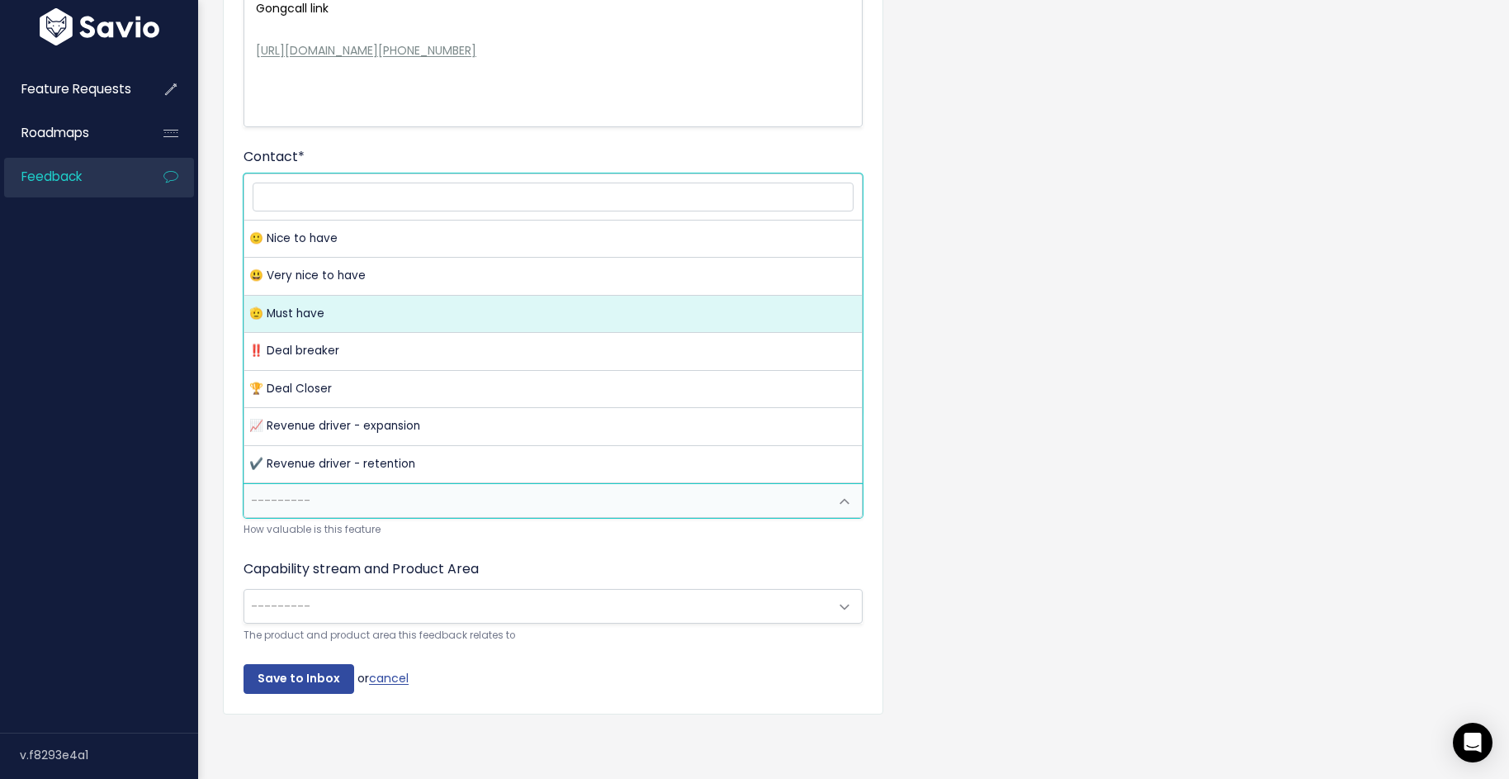
select select "MUST_HAVE"
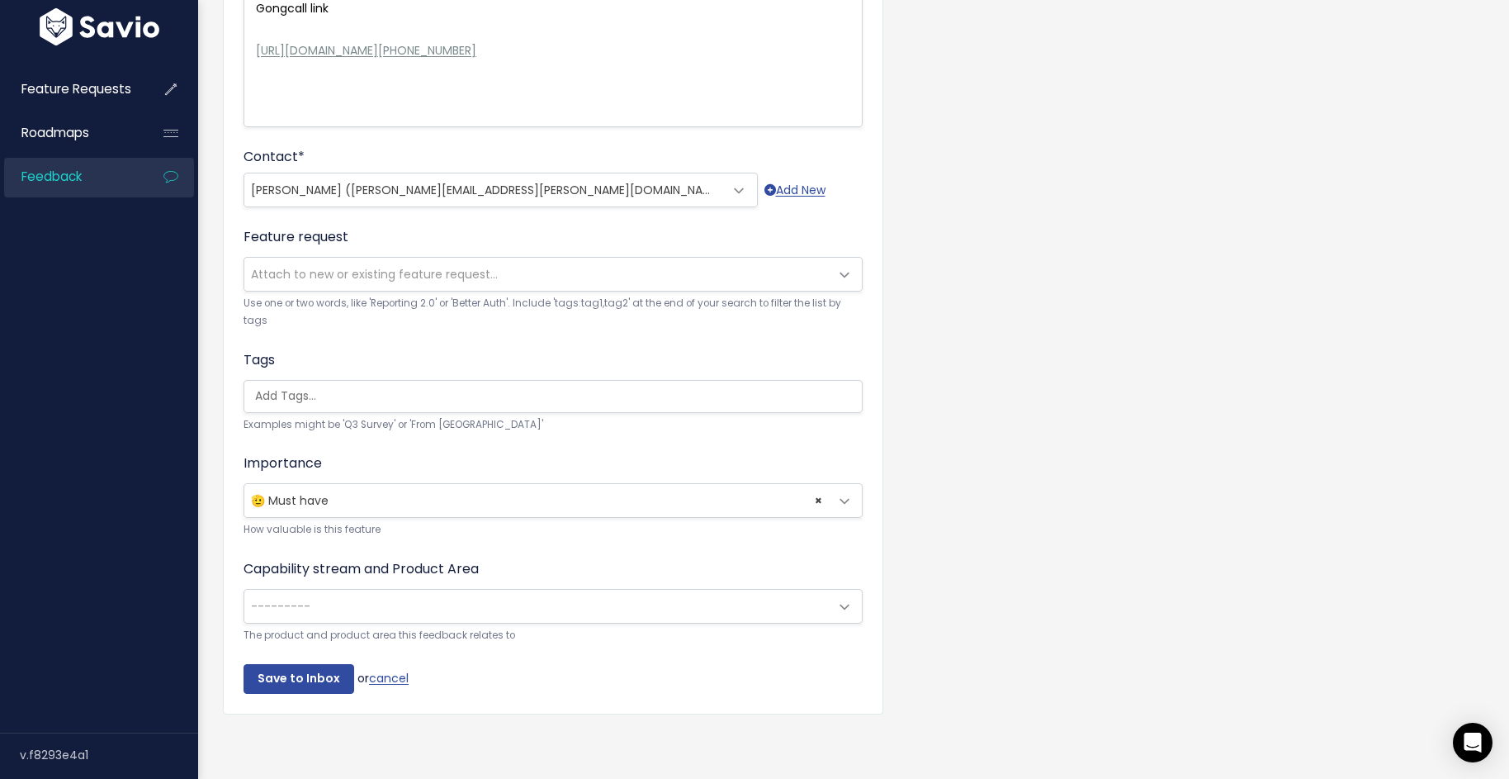
click at [414, 617] on span "---------" at bounding box center [536, 606] width 585 height 33
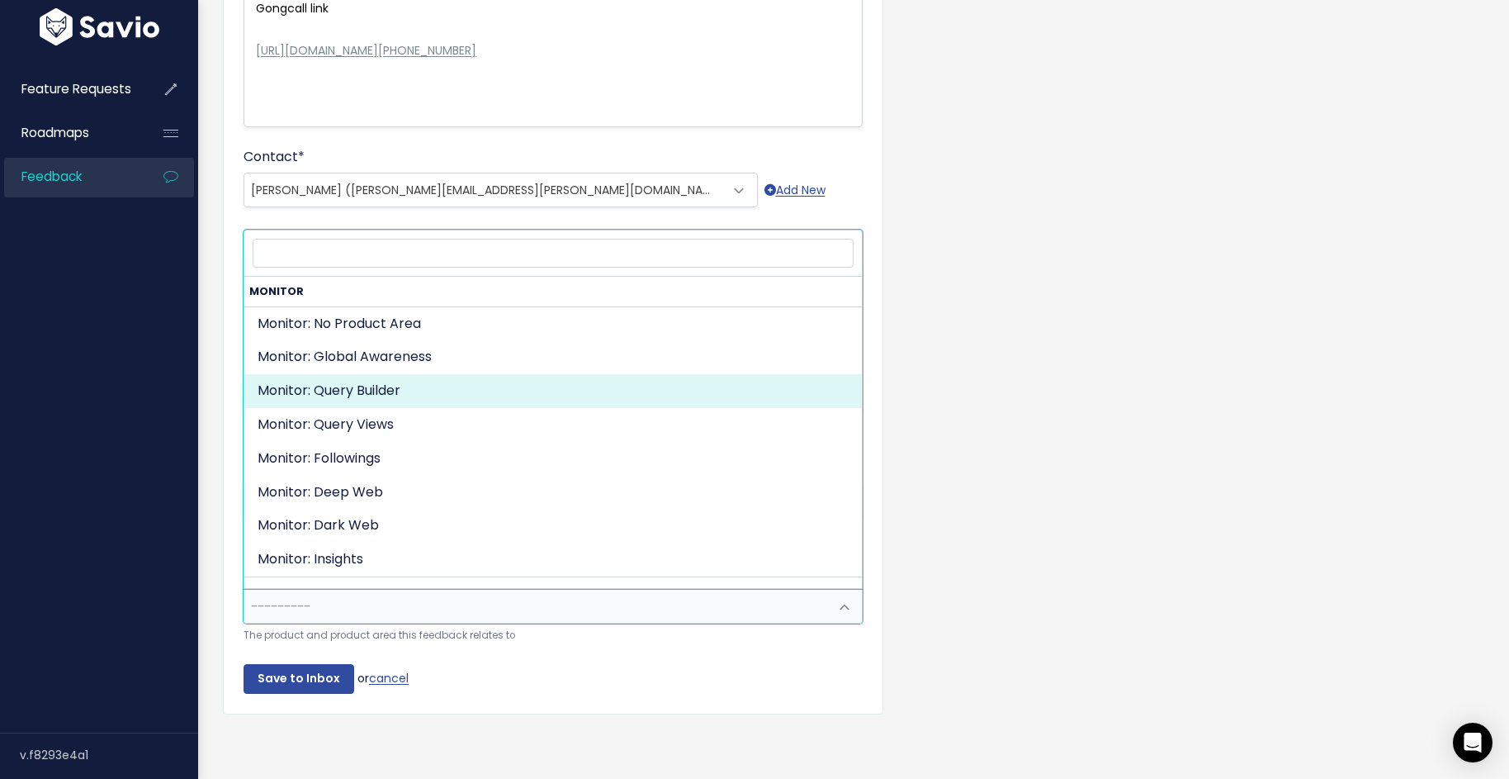
scroll to position [111, 0]
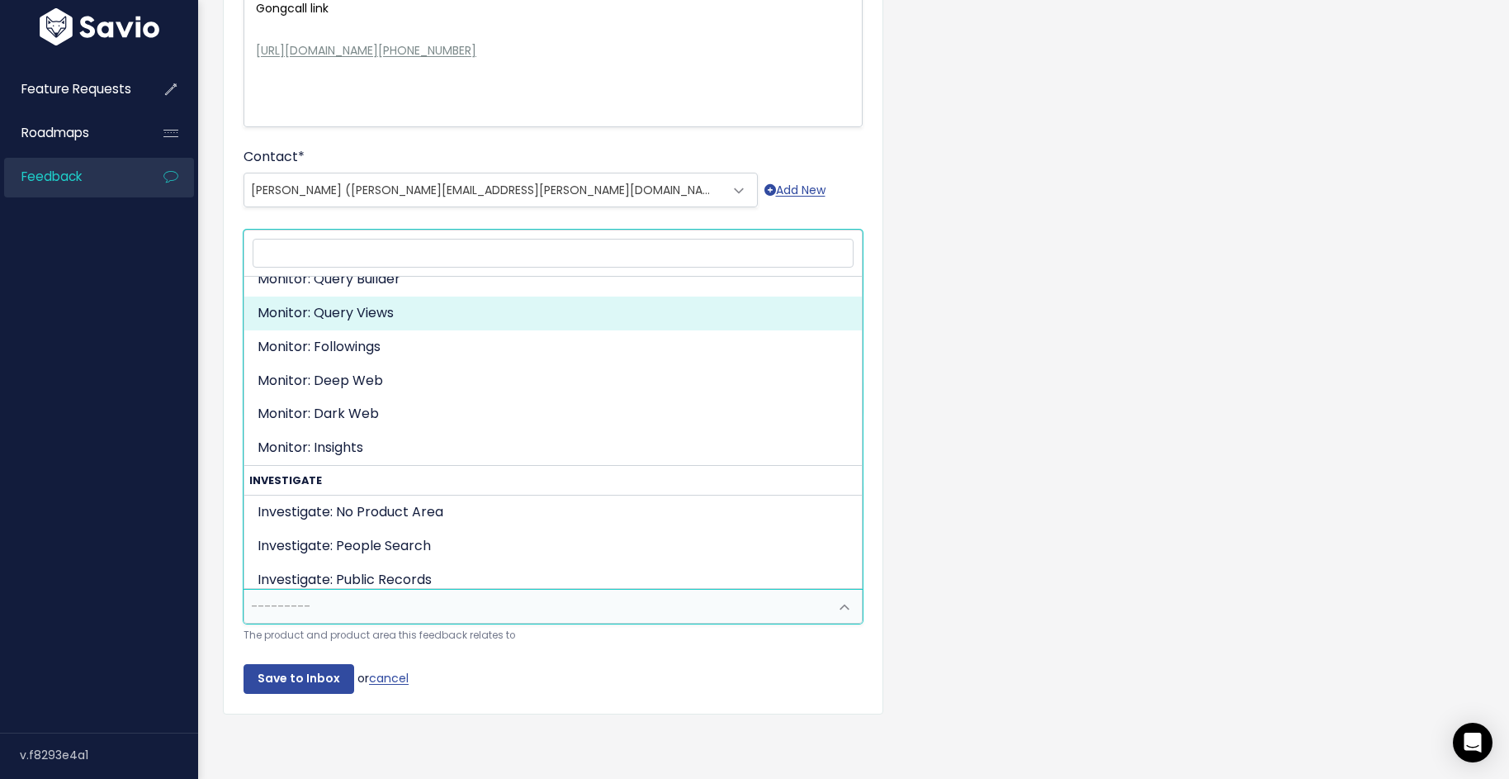
select select "ORGANIZE_COLLABORATE_REPORT:QUERY_VIEWING"
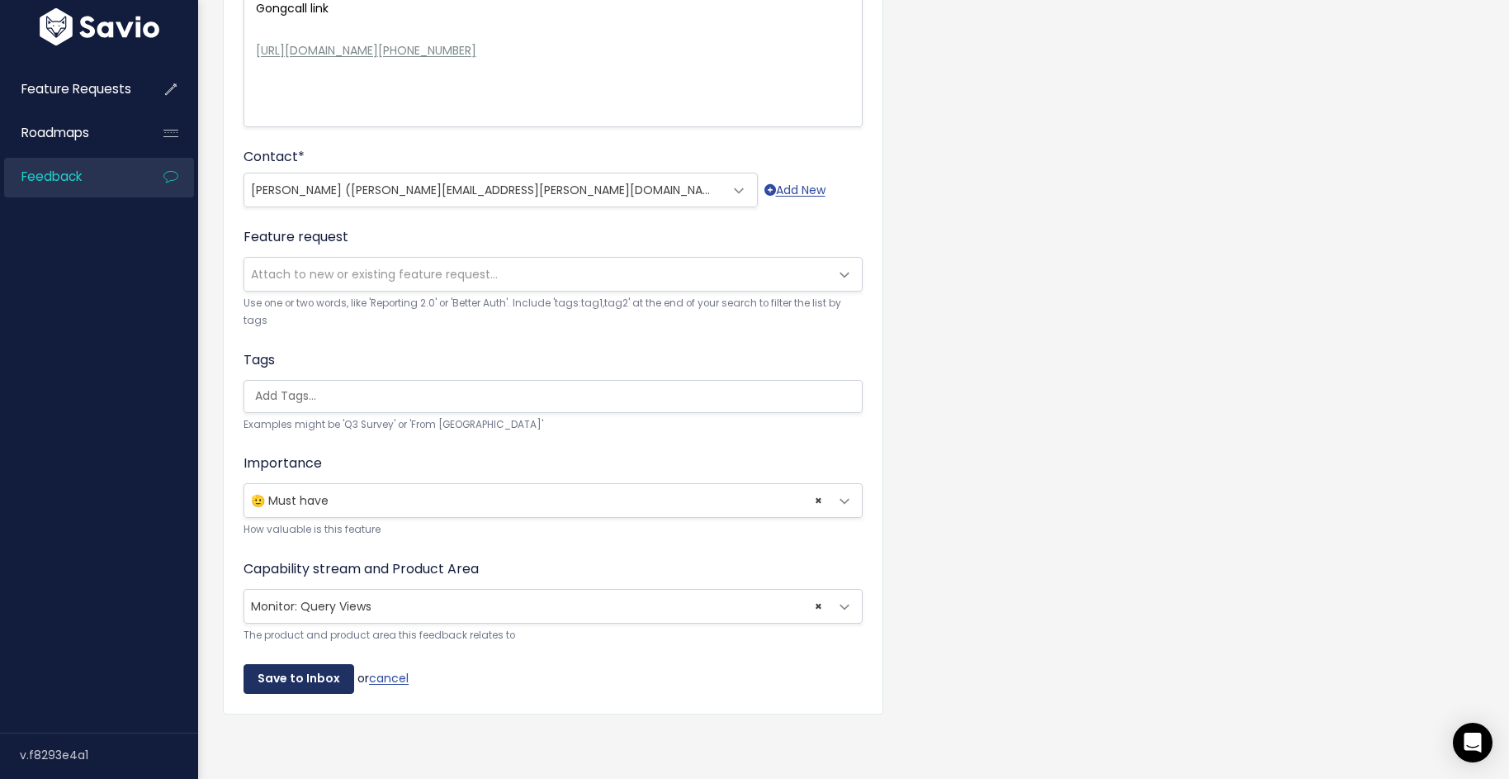
click at [305, 685] on input "Save to Inbox" at bounding box center [299, 679] width 111 height 30
